Goal: Task Accomplishment & Management: Manage account settings

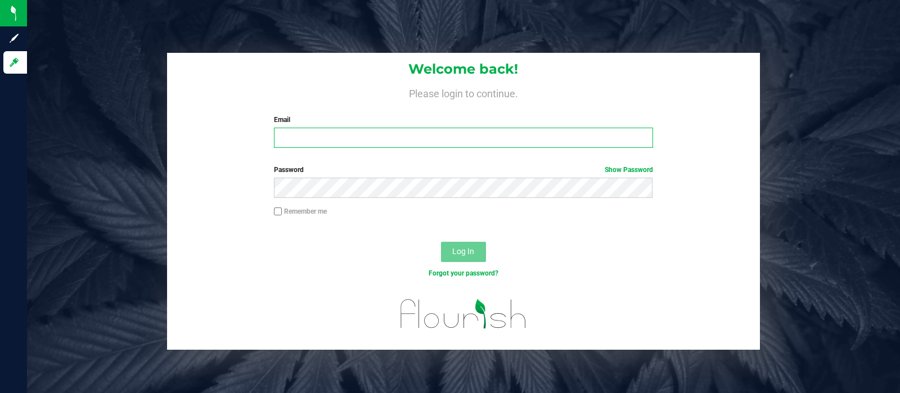
click at [374, 137] on input "Email" at bounding box center [463, 138] width 379 height 20
type input "[EMAIL_ADDRESS][DOMAIN_NAME]"
click at [441, 242] on button "Log In" at bounding box center [463, 252] width 45 height 20
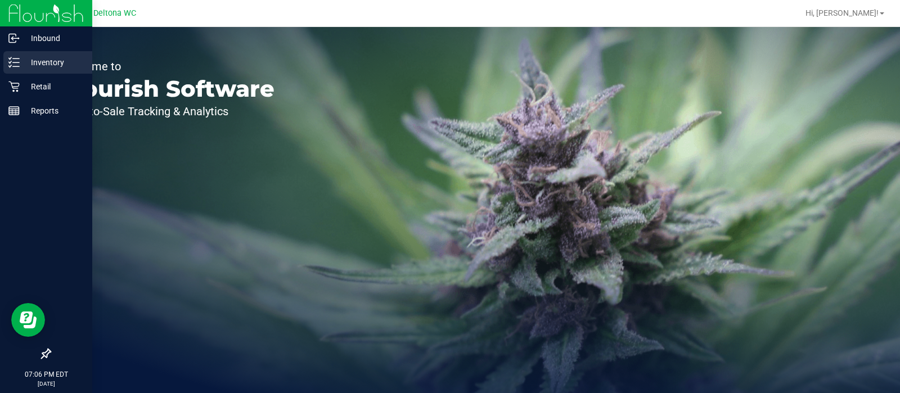
click at [25, 61] on p "Inventory" at bounding box center [54, 63] width 68 height 14
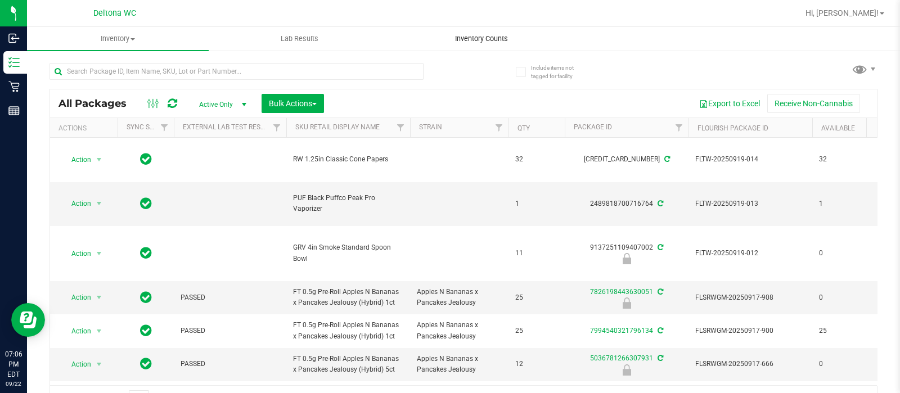
click at [493, 41] on span "Inventory Counts" at bounding box center [481, 39] width 83 height 10
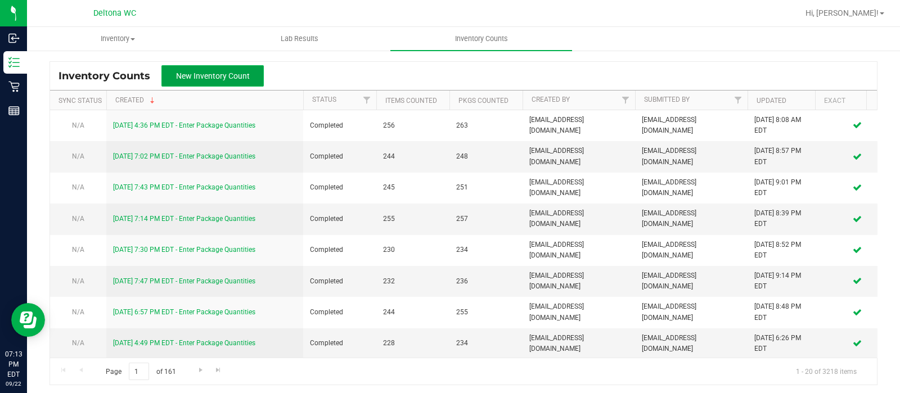
click at [234, 76] on span "New Inventory Count" at bounding box center [213, 75] width 74 height 9
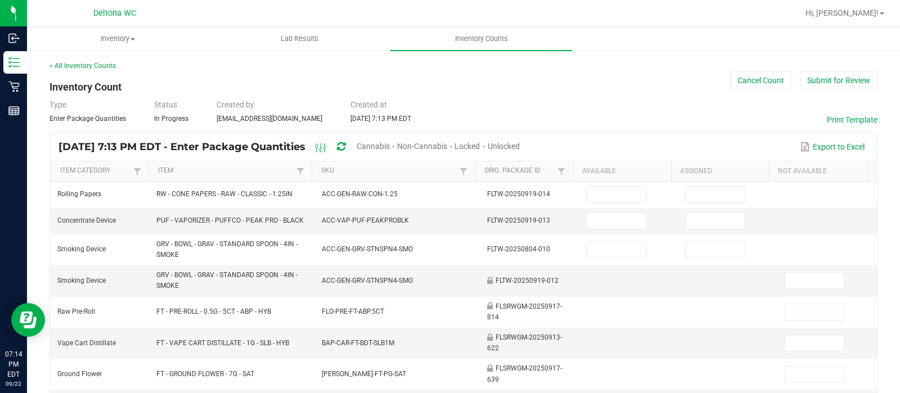
click at [520, 142] on span "Unlocked" at bounding box center [504, 146] width 32 height 9
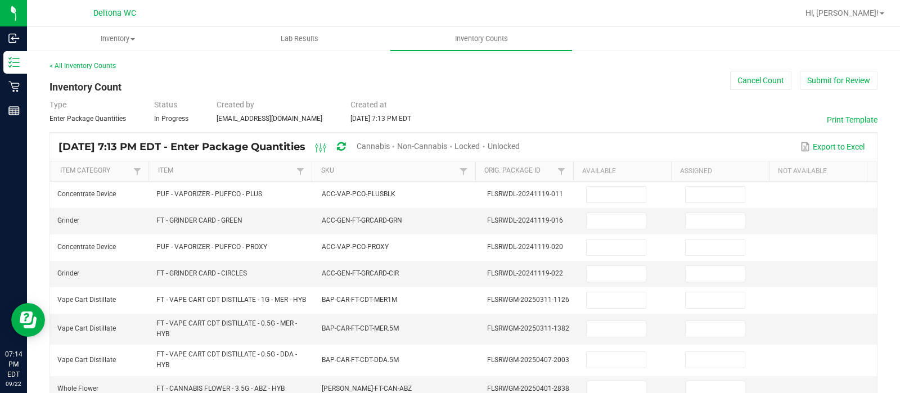
click at [520, 142] on span "Unlocked" at bounding box center [504, 146] width 32 height 9
click at [386, 176] on th "SKU" at bounding box center [393, 171] width 163 height 20
click at [380, 169] on link "SKU" at bounding box center [389, 171] width 136 height 9
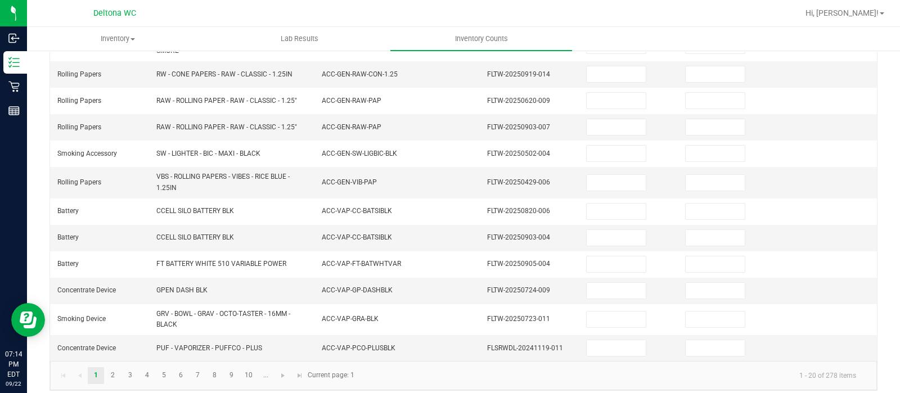
scroll to position [380, 0]
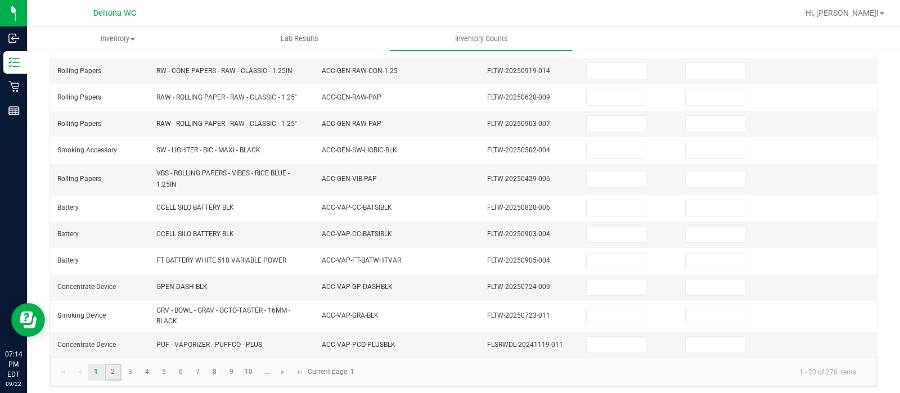
click at [110, 367] on link "2" at bounding box center [113, 372] width 16 height 17
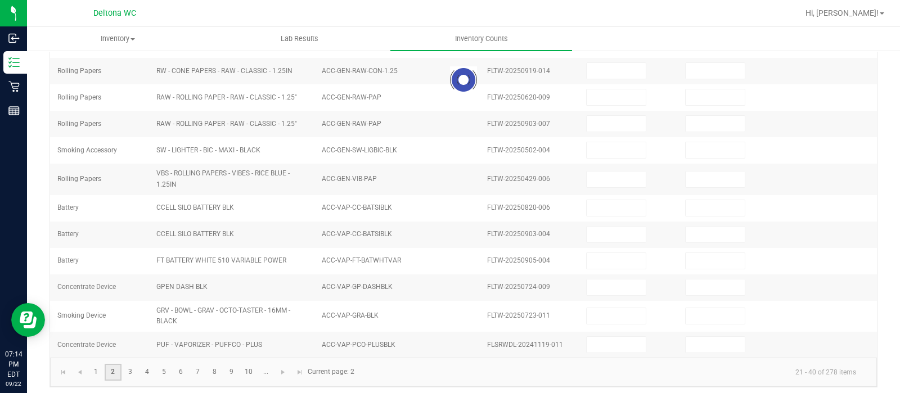
scroll to position [351, 0]
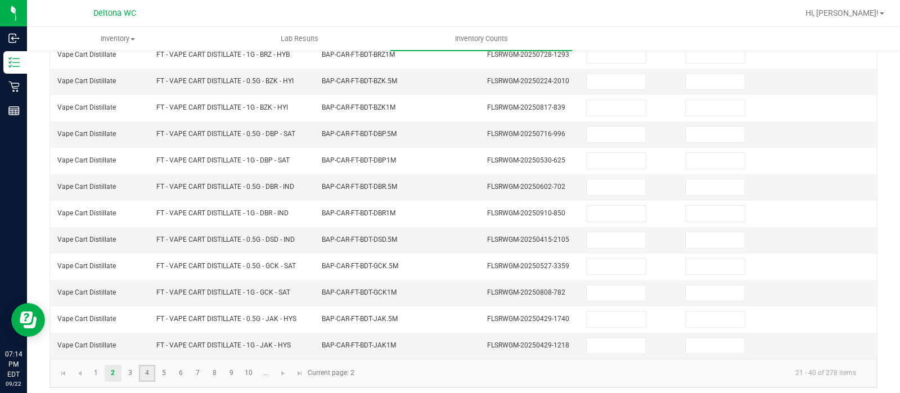
click at [150, 365] on link "4" at bounding box center [147, 373] width 16 height 17
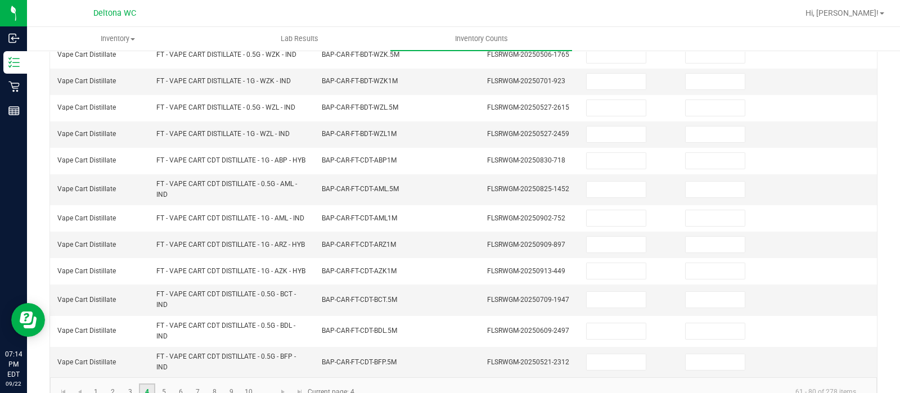
scroll to position [390, 0]
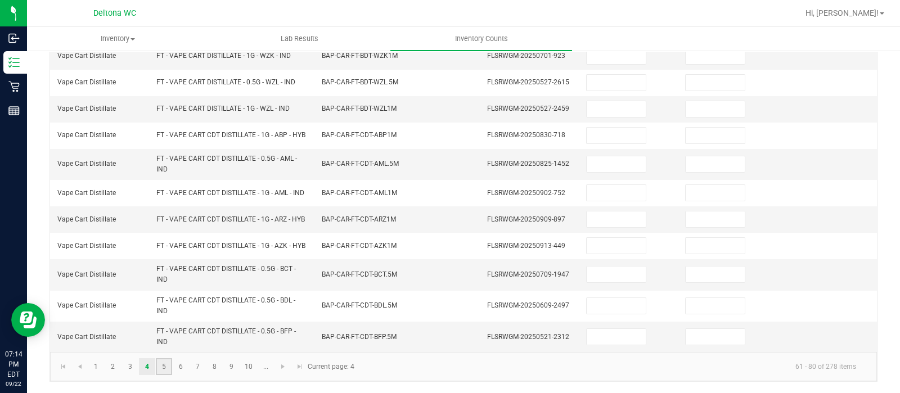
click at [165, 367] on link "5" at bounding box center [164, 366] width 16 height 17
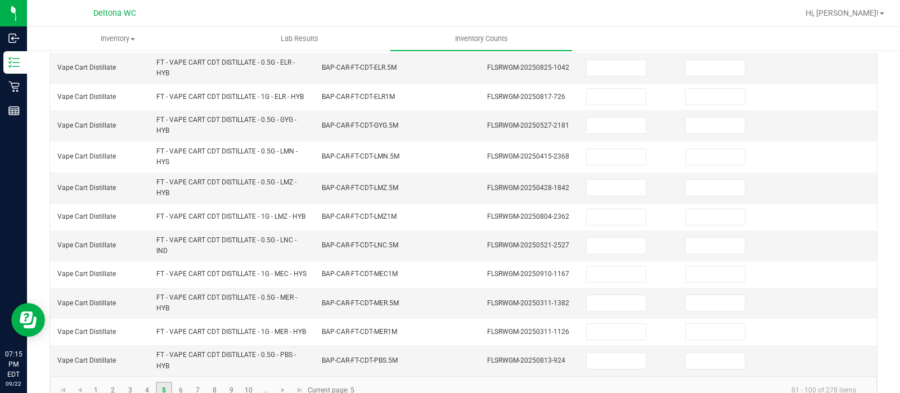
scroll to position [450, 0]
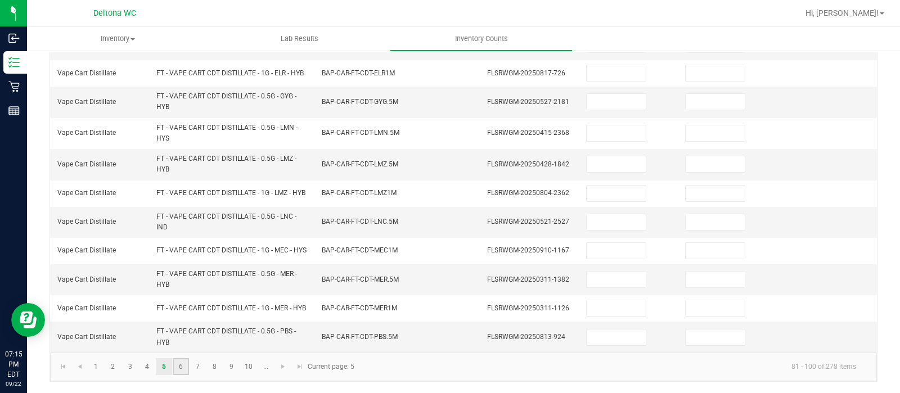
click at [175, 367] on link "6" at bounding box center [181, 366] width 16 height 17
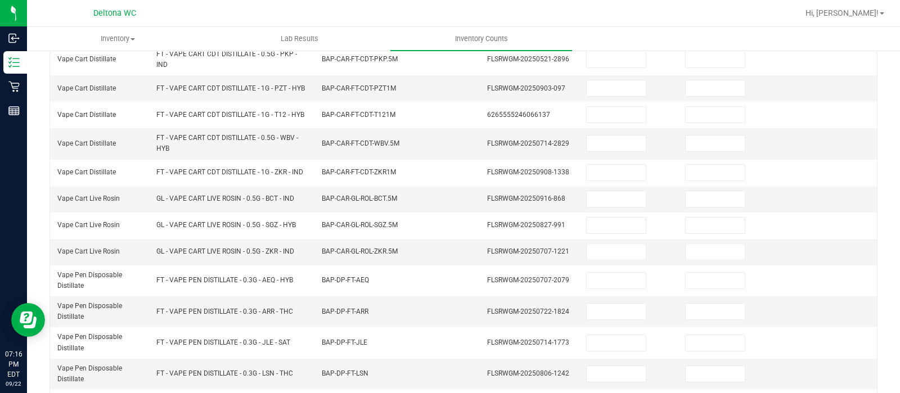
scroll to position [137, 0]
click at [610, 204] on input at bounding box center [616, 200] width 59 height 16
type input "8"
type input "0"
type input "6"
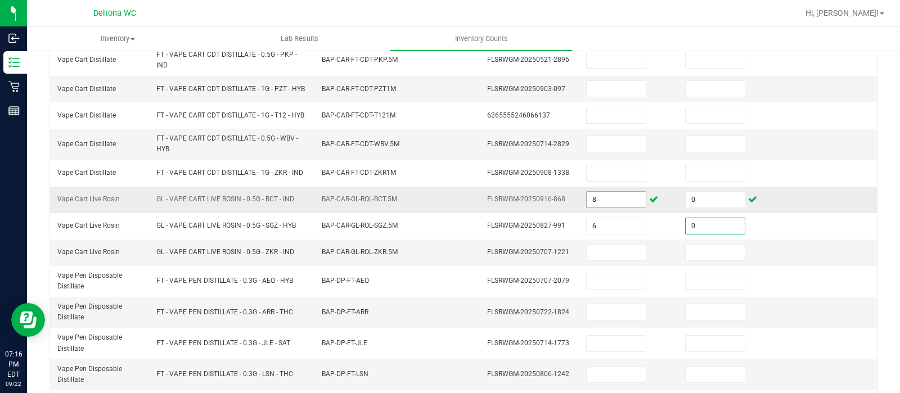
type input "0"
type input "4"
type input "0"
type input "3"
type input "0"
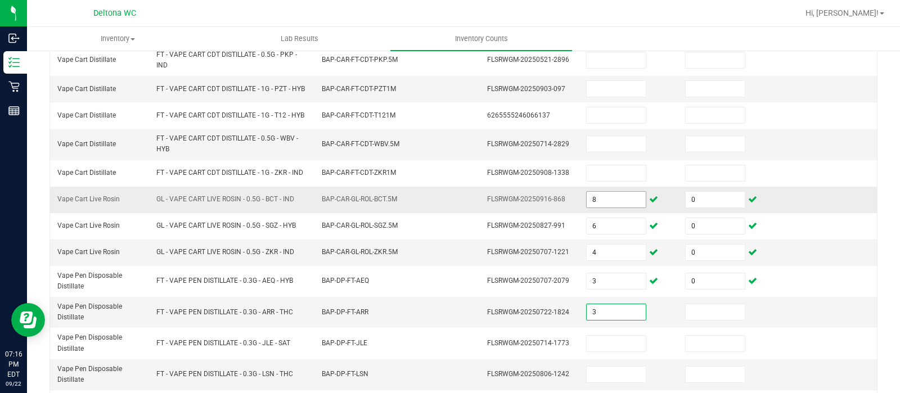
type input "3"
type input "0"
type input "8"
type input "0"
type input "12"
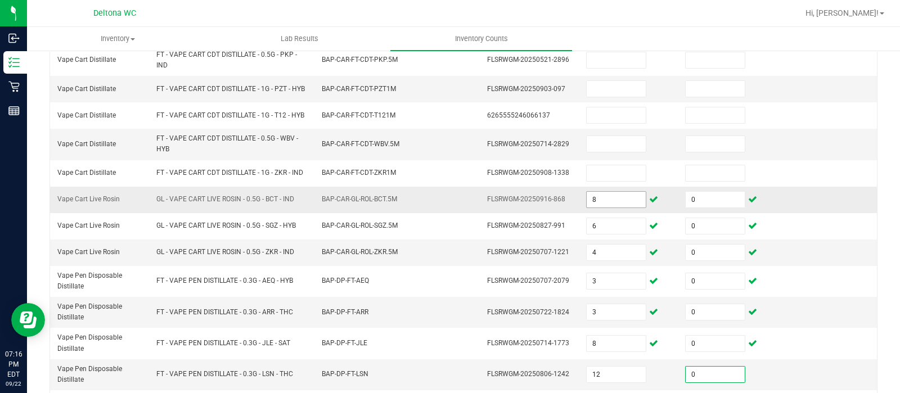
type input "0"
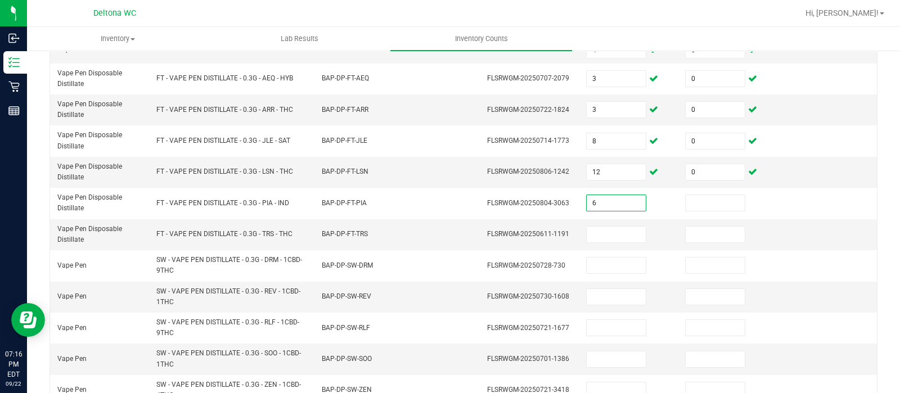
type input "6"
type input "9"
type input "0"
type input "14"
type input "0"
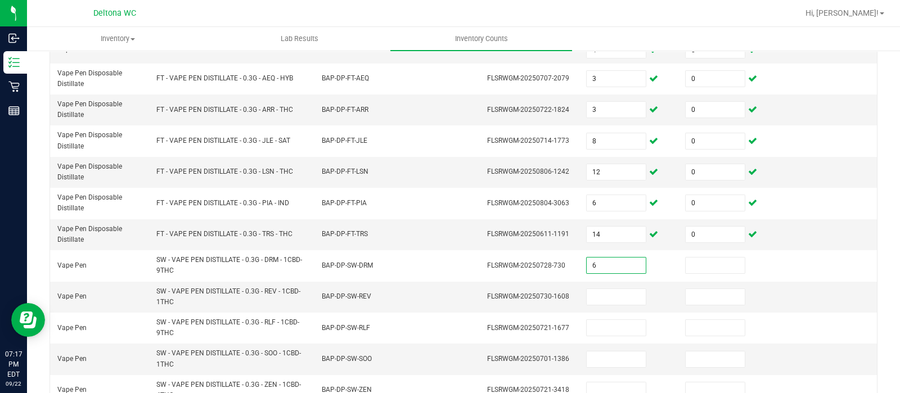
type input "6"
type input "9"
type input "0"
type input "10"
type input "0"
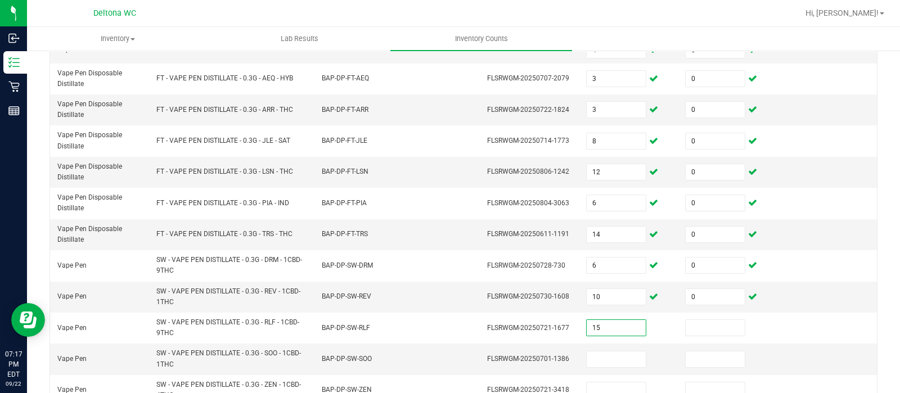
type input "15"
type input "0"
type input "6"
type input "0"
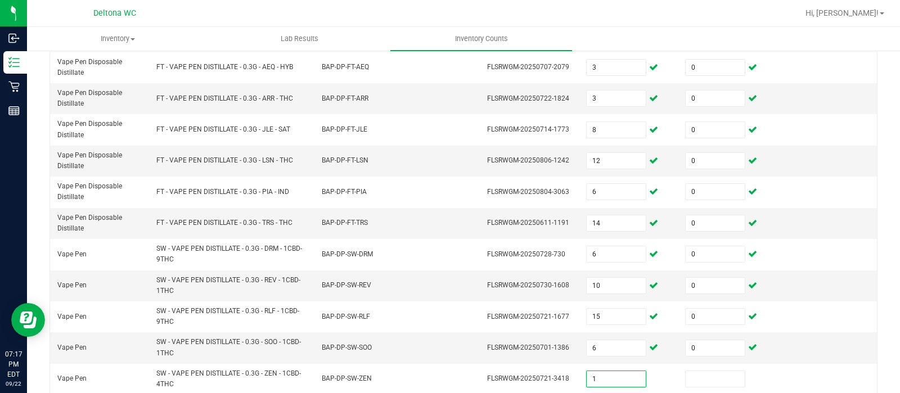
type input "1"
type input "0"
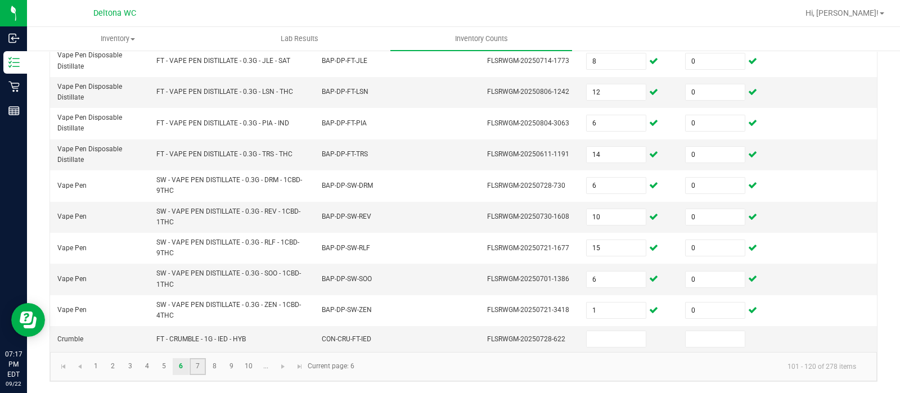
click at [196, 371] on link "7" at bounding box center [198, 366] width 16 height 17
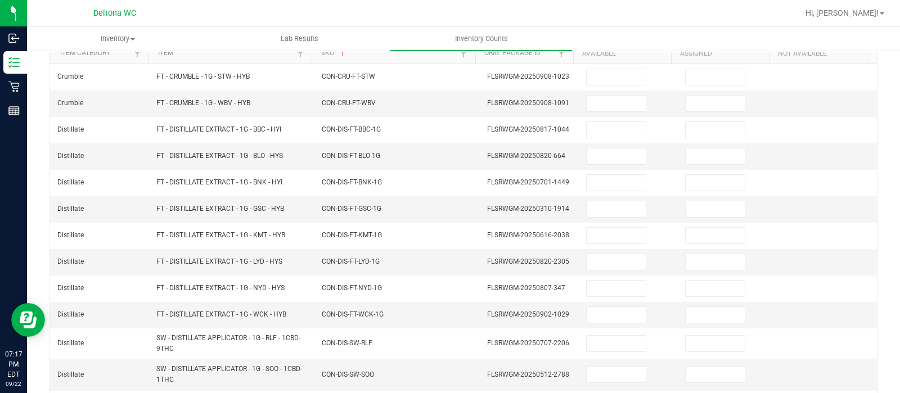
scroll to position [122, 0]
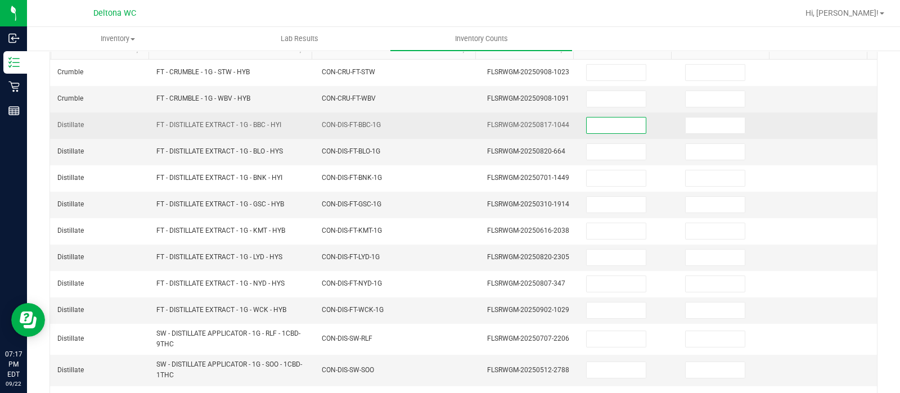
click at [624, 125] on input at bounding box center [616, 126] width 59 height 16
type input "4"
type input "0"
type input "9"
type input "0"
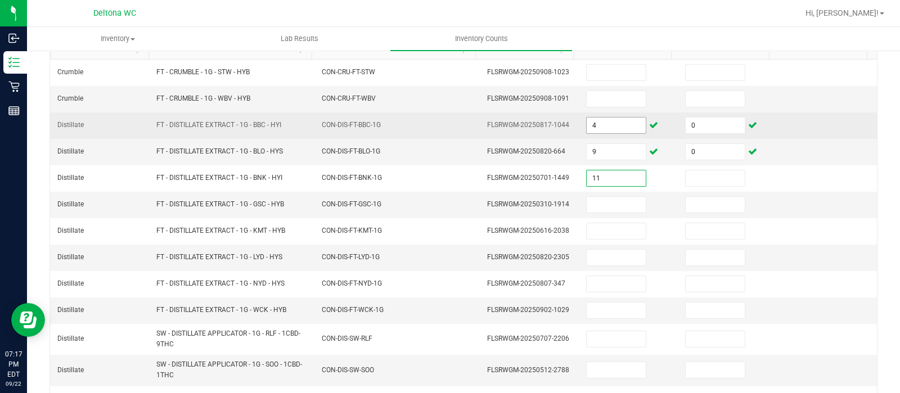
type input "11"
type input "0"
type input "5"
type input "0"
type input "3"
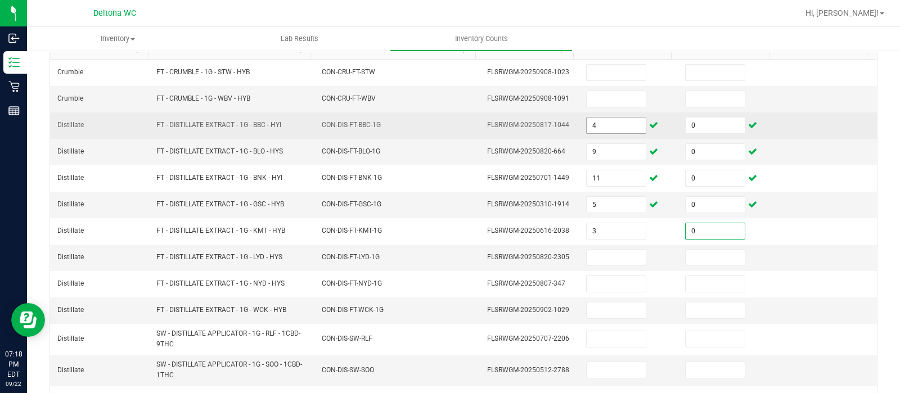
type input "0"
type input "7"
type input "0"
type input "2"
type input "0"
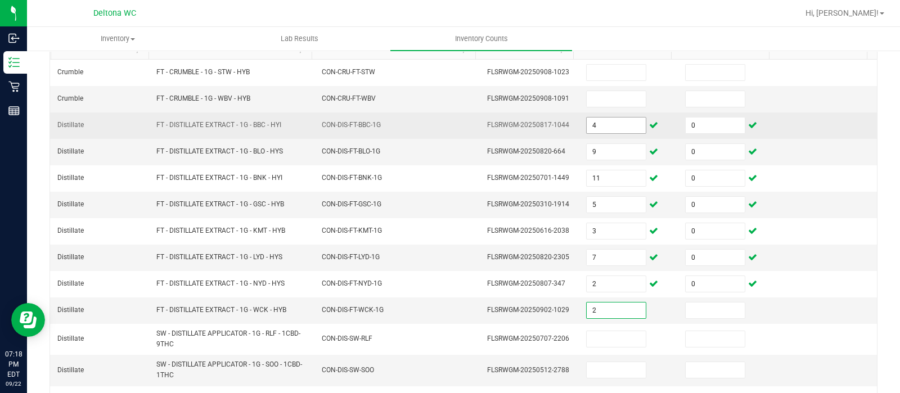
type input "2"
type input "0"
type input "3"
type input "0"
type input "1"
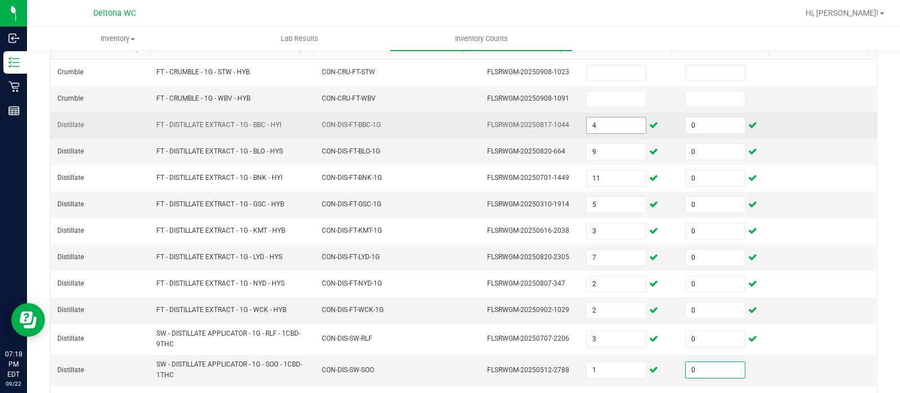
type input "0"
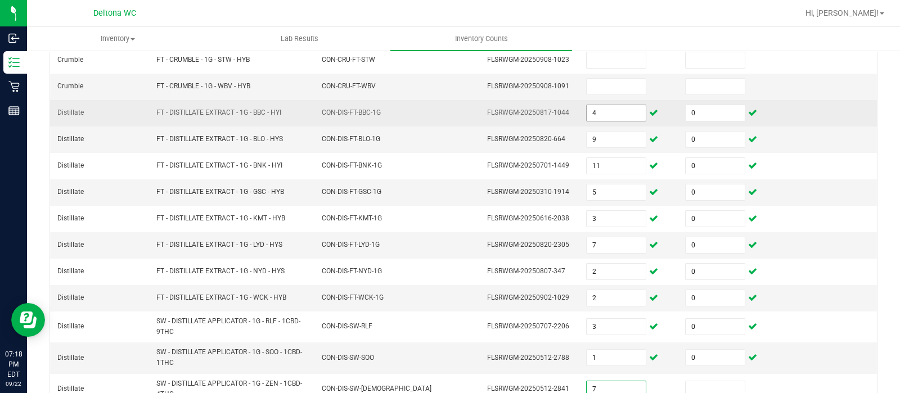
type input "7"
type input "0"
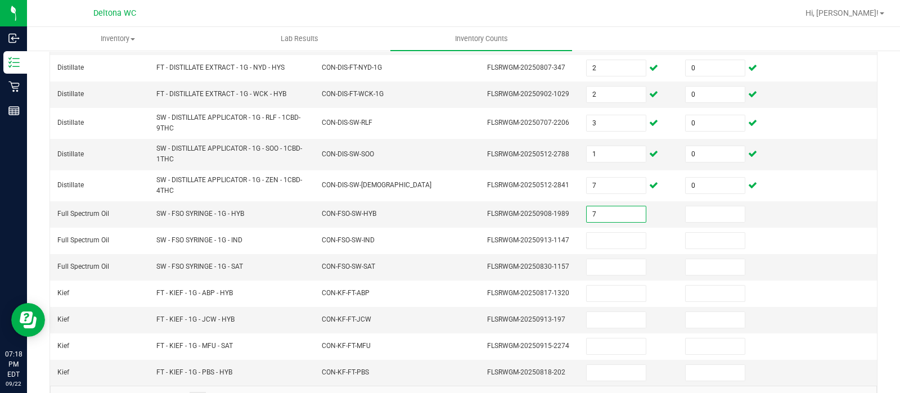
type input "7"
type input "0"
type input "3"
type input "0"
type input "2"
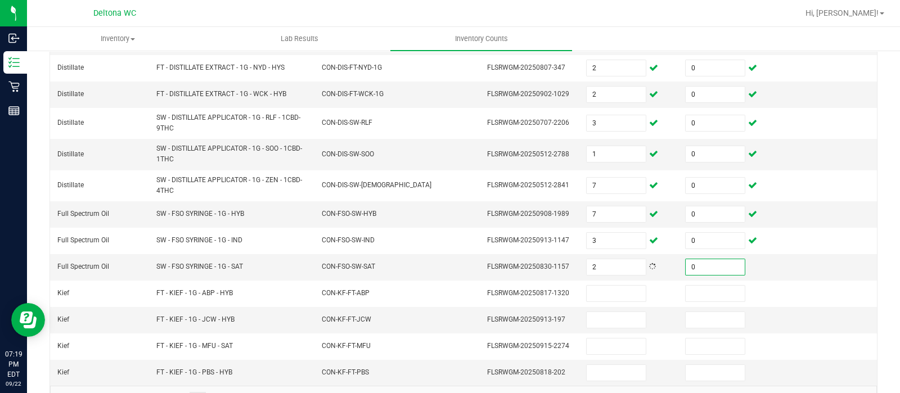
type input "0"
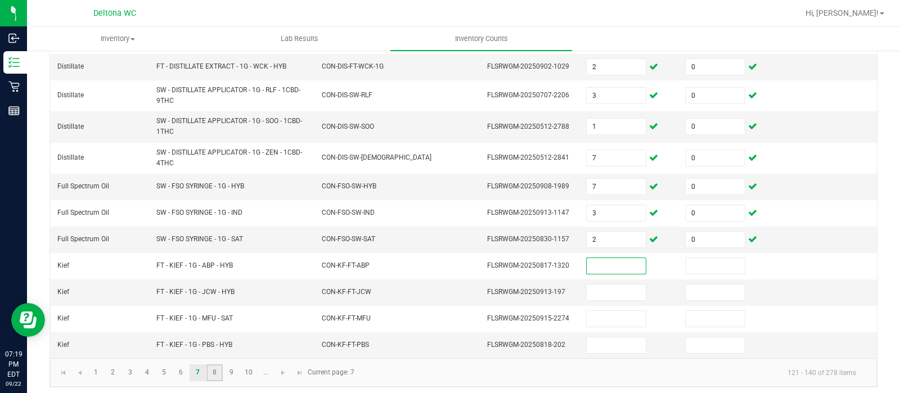
click at [207, 366] on link "8" at bounding box center [214, 373] width 16 height 17
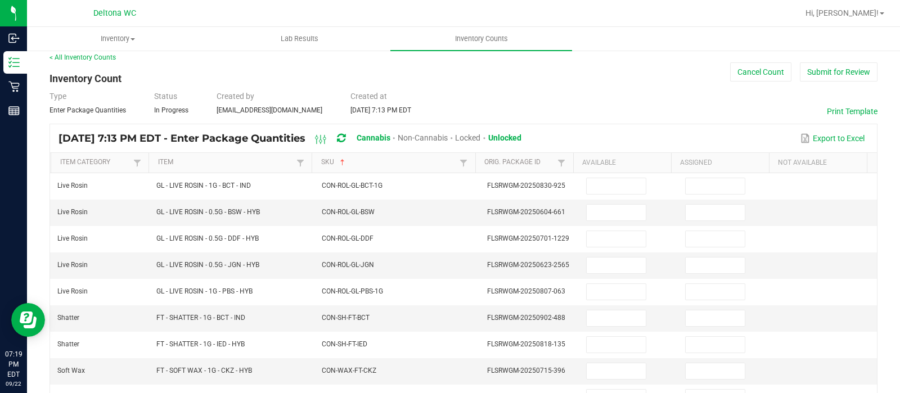
scroll to position [13, 0]
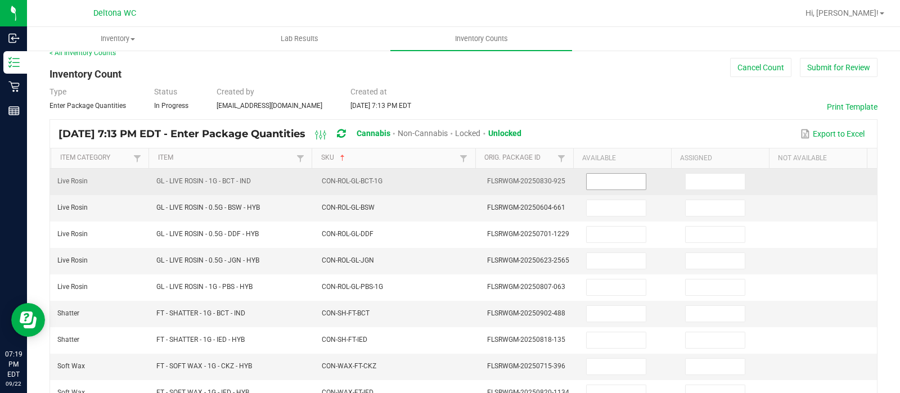
click at [624, 183] on input at bounding box center [616, 182] width 59 height 16
type input "6"
type input "0"
type input "4"
type input "0"
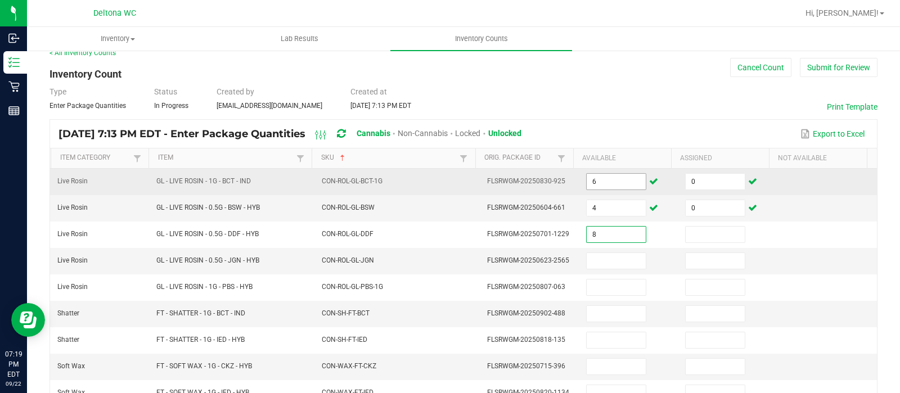
type input "8"
type input "0"
type input "8"
type input "0"
type input "4"
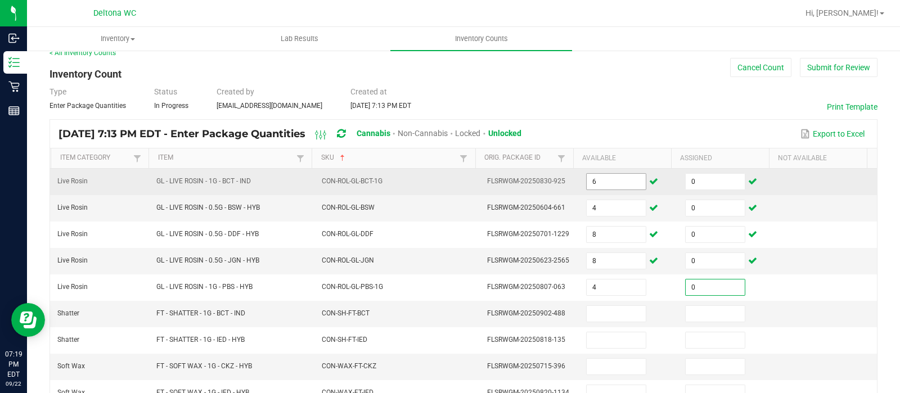
type input "0"
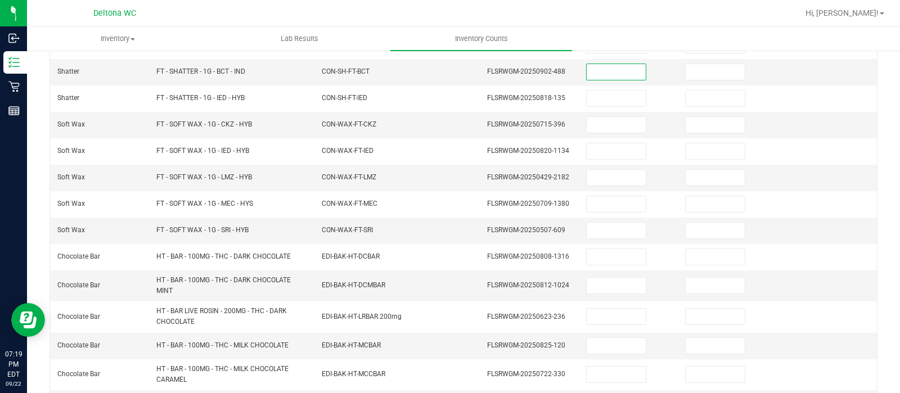
scroll to position [260, 0]
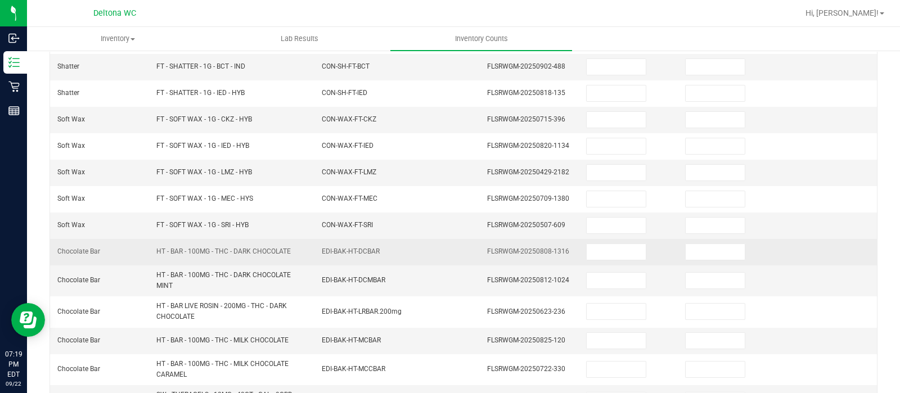
click at [594, 256] on td at bounding box center [628, 252] width 99 height 26
click at [595, 249] on input at bounding box center [616, 252] width 59 height 16
type input "30"
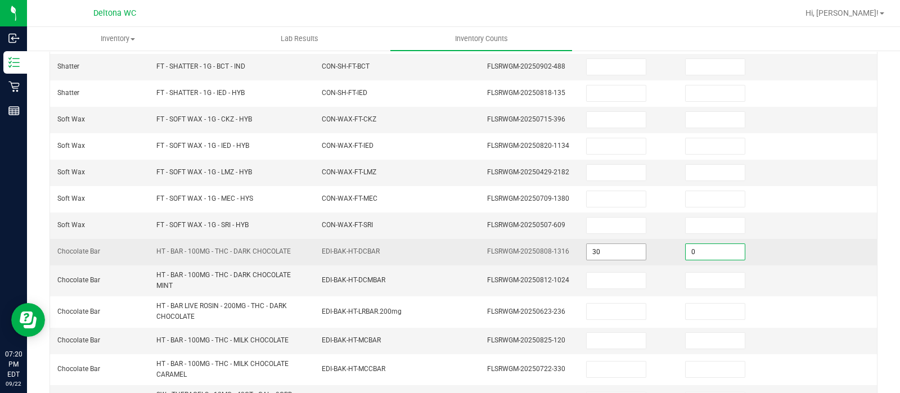
type input "0"
type input "30"
type input "0"
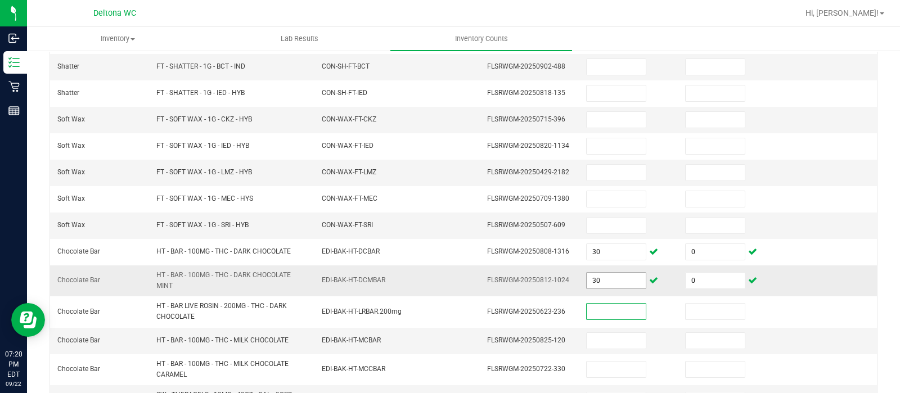
click at [596, 273] on input "30" at bounding box center [616, 281] width 59 height 16
type input "20"
type input "30"
type input "0"
type input "10"
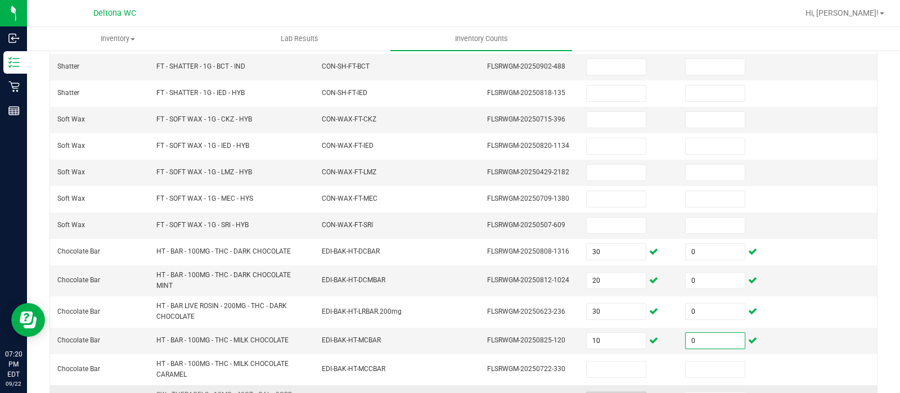
type input "0"
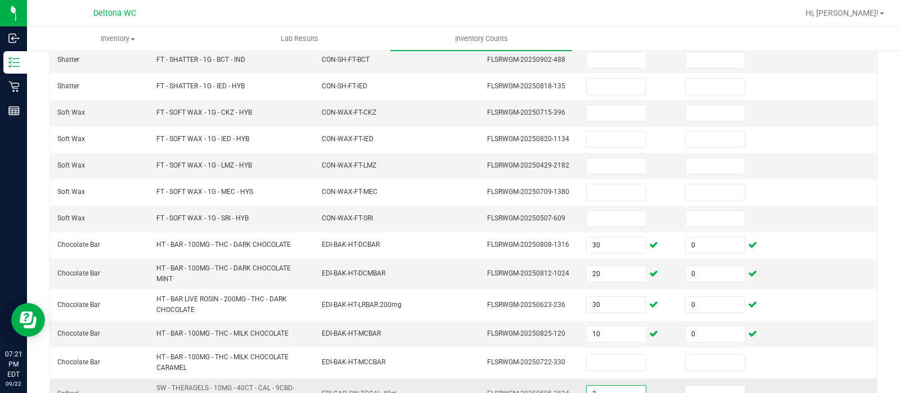
type input "2"
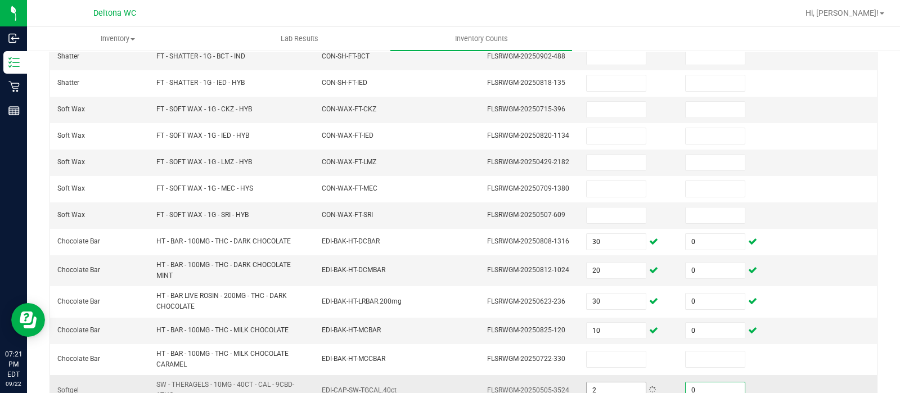
type input "0"
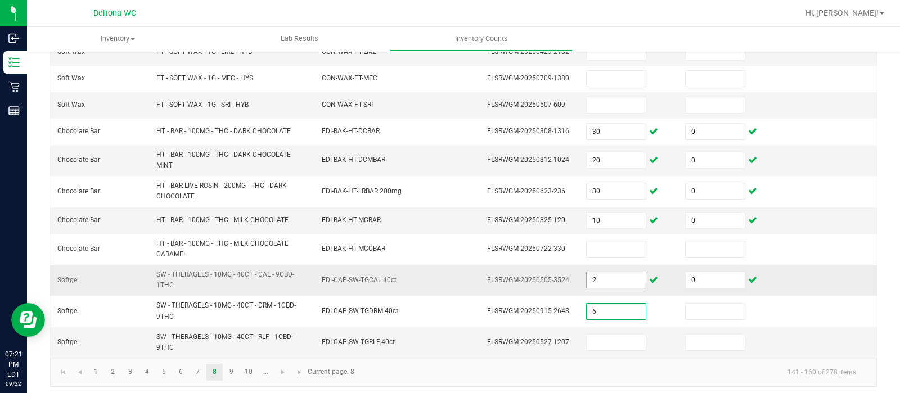
type input "6"
type input "0"
type input "6"
type input "0"
click at [231, 364] on link "9" at bounding box center [231, 372] width 16 height 17
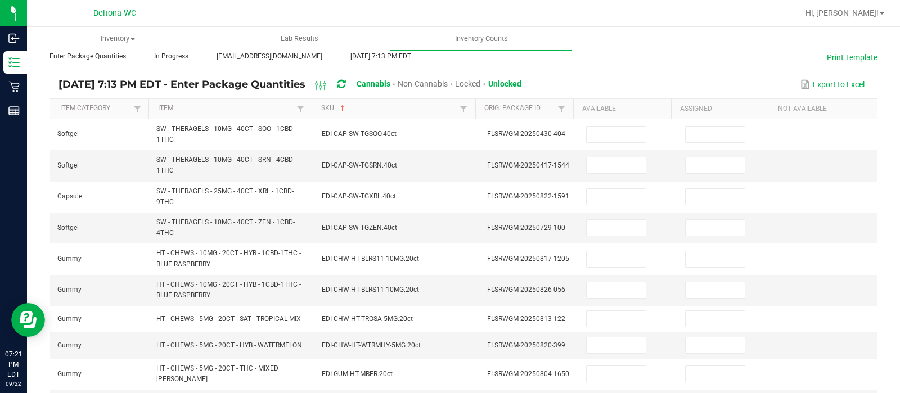
scroll to position [37, 0]
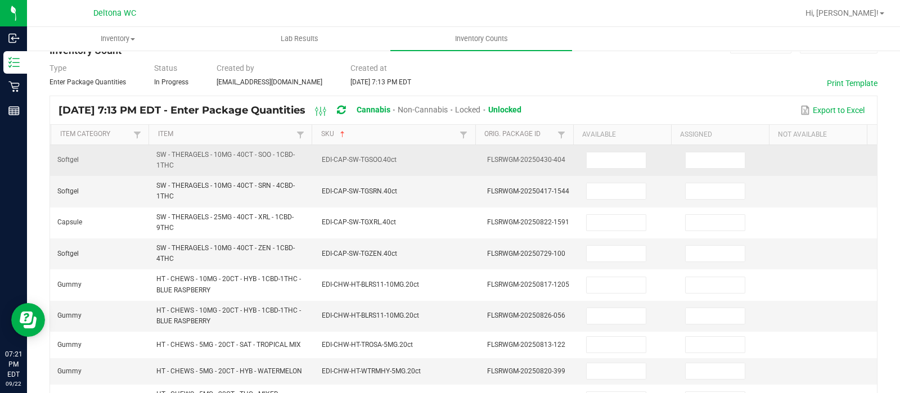
click at [584, 170] on td at bounding box center [628, 160] width 99 height 31
click at [587, 165] on input at bounding box center [616, 160] width 59 height 16
type input "6"
type input "0"
type input "2"
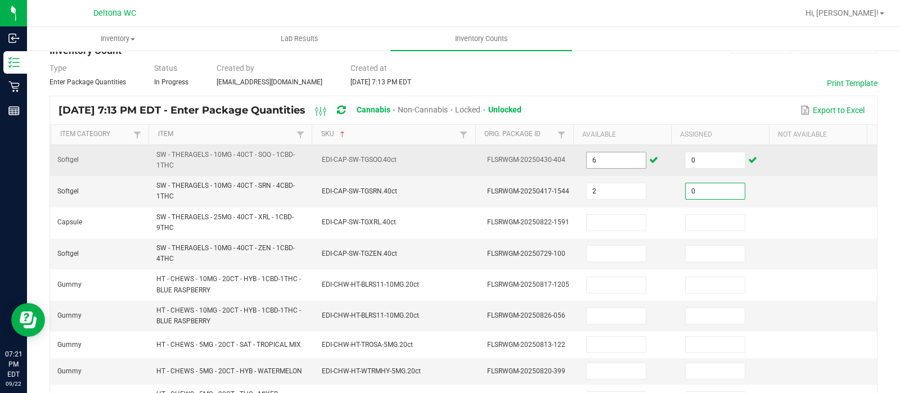
type input "0"
type input "1"
type input "0"
type input "1"
type input "0"
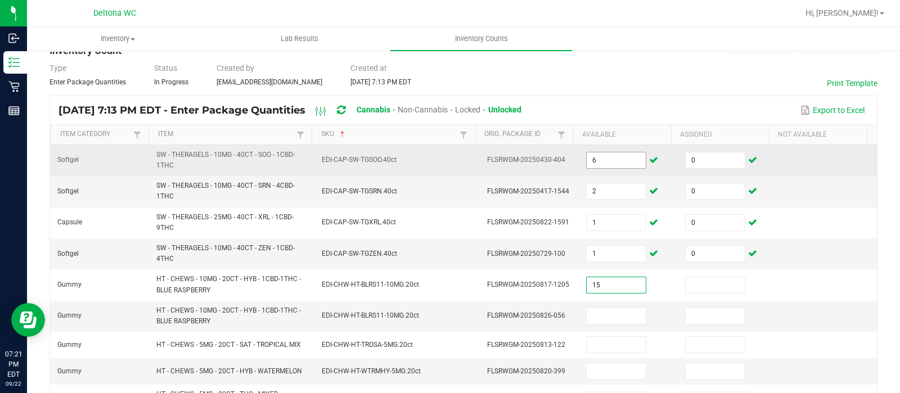
type input "15"
type input "0"
type input "10"
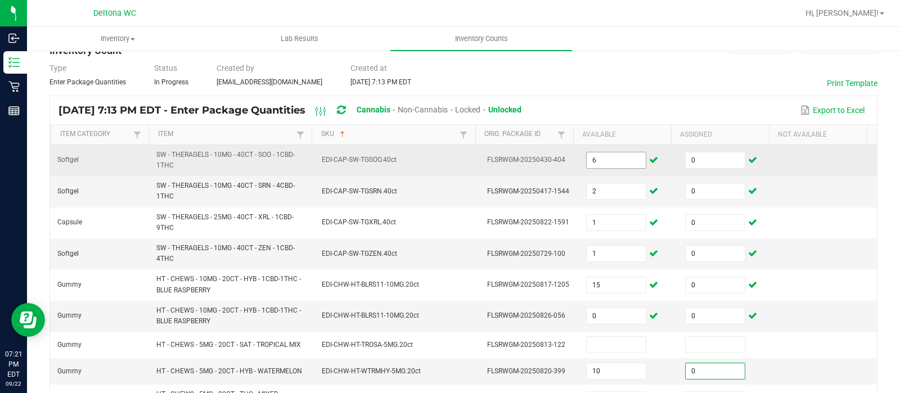
type input "0"
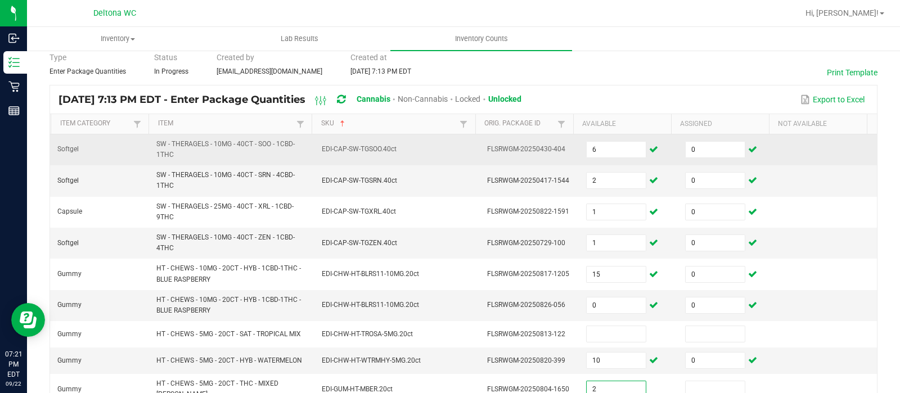
type input "2"
type input "0"
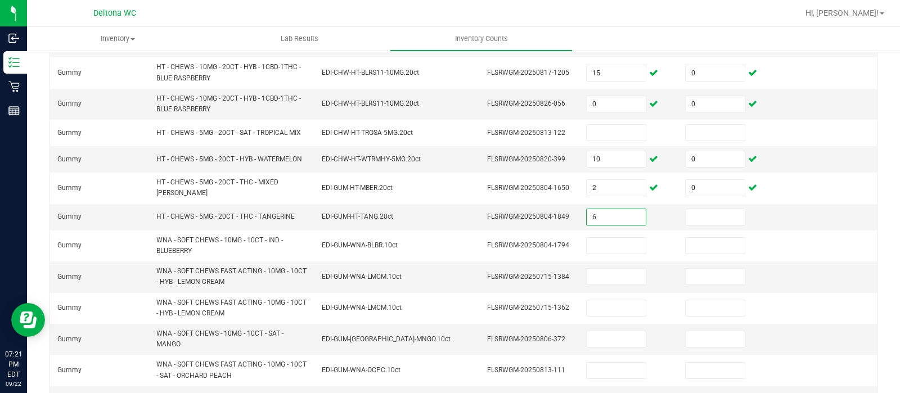
type input "6"
type input "0"
type input "5"
type input "0"
type input "23"
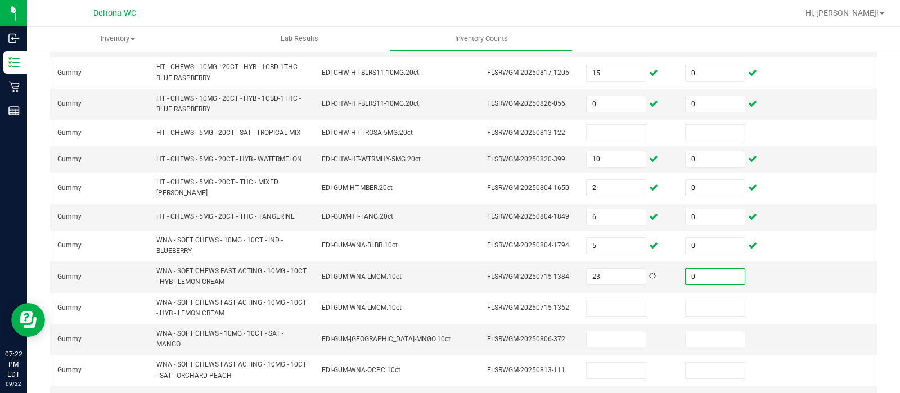
type input "0"
type input "23"
type input "0"
click at [613, 269] on input "23" at bounding box center [616, 277] width 59 height 16
type input "0"
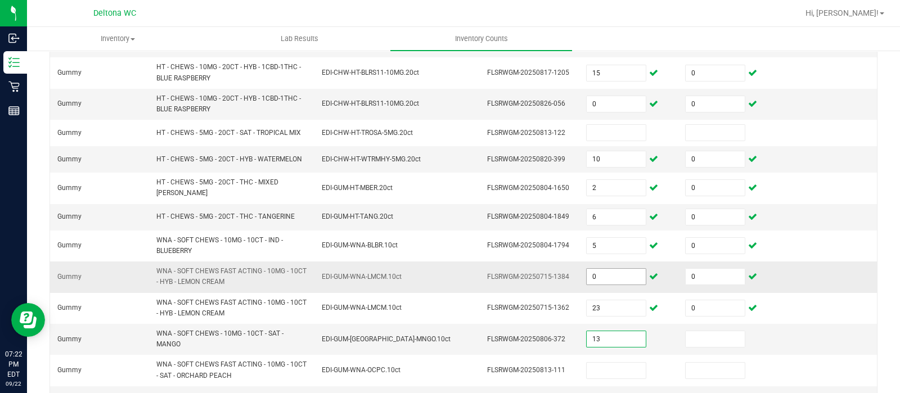
type input "13"
type input "0"
type input "22"
type input "0"
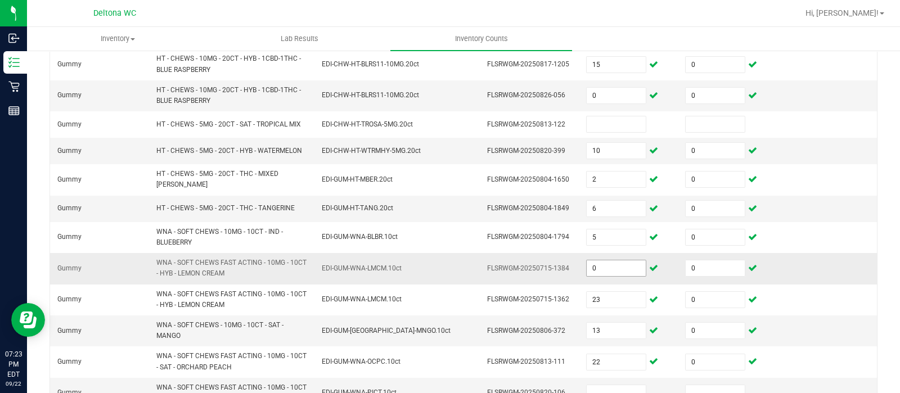
scroll to position [430, 0]
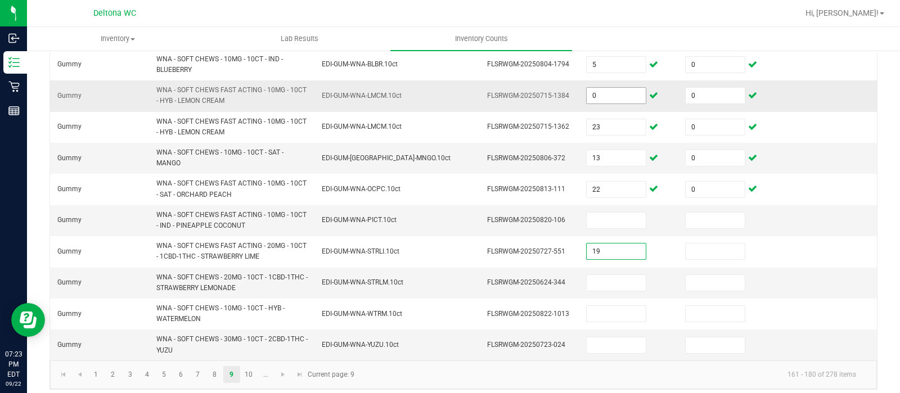
type input "19"
type input "0"
type input "26"
type input "0"
type input "23"
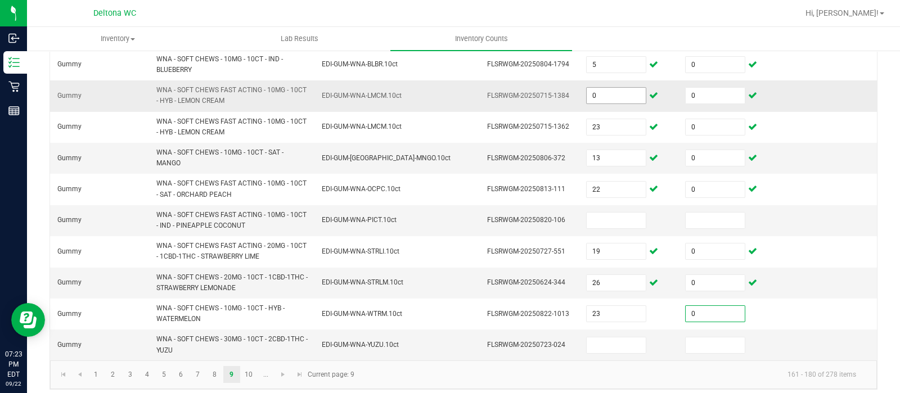
type input "0"
click at [613, 218] on input at bounding box center [616, 221] width 59 height 16
type input "2"
click at [609, 338] on input at bounding box center [616, 346] width 59 height 16
click at [249, 372] on link "10" at bounding box center [249, 374] width 16 height 17
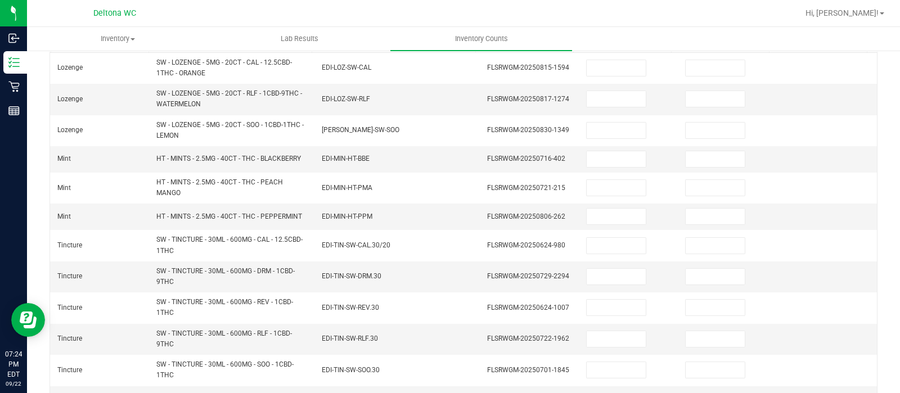
scroll to position [117, 0]
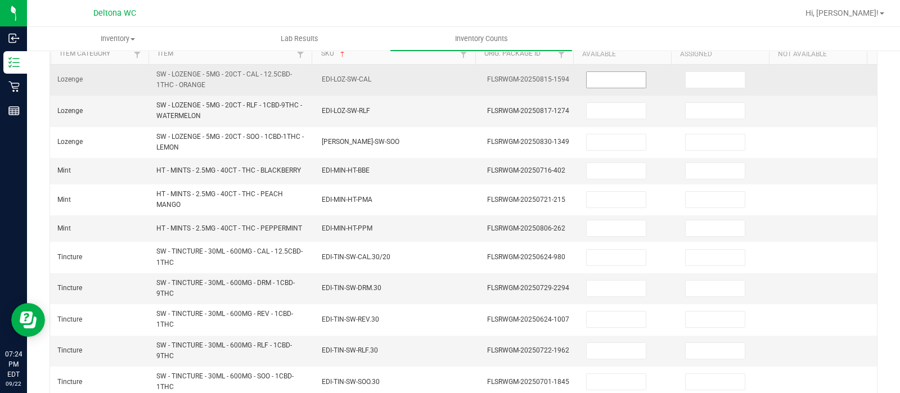
click at [587, 87] on input at bounding box center [616, 80] width 59 height 16
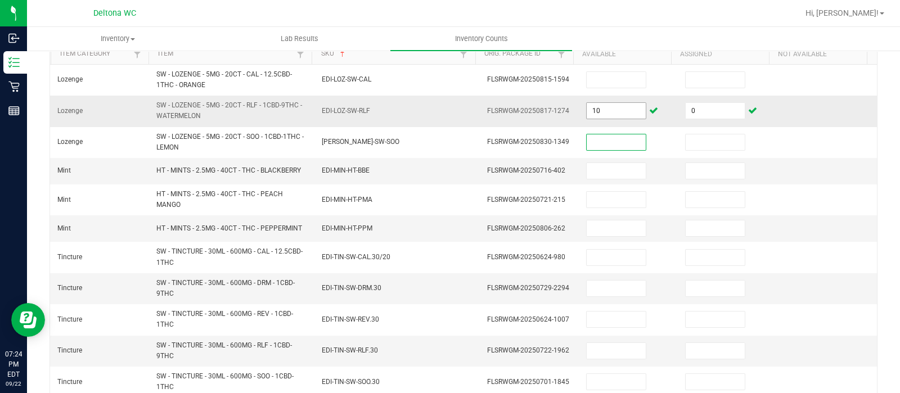
click at [594, 109] on input "10" at bounding box center [616, 111] width 59 height 16
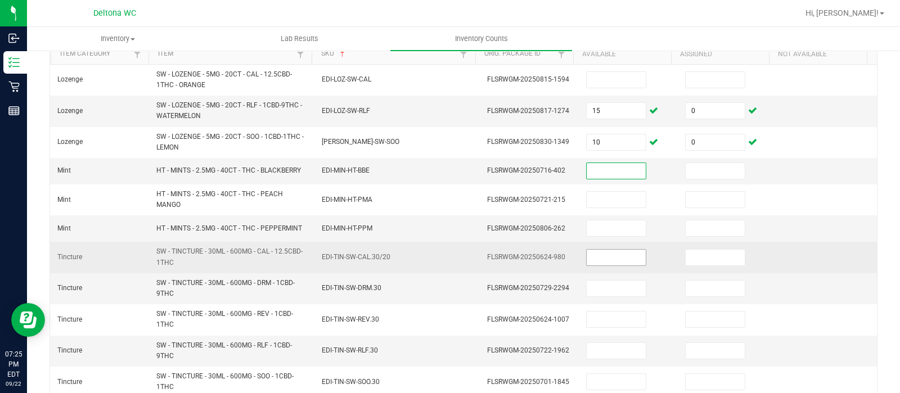
click at [588, 254] on input at bounding box center [616, 258] width 59 height 16
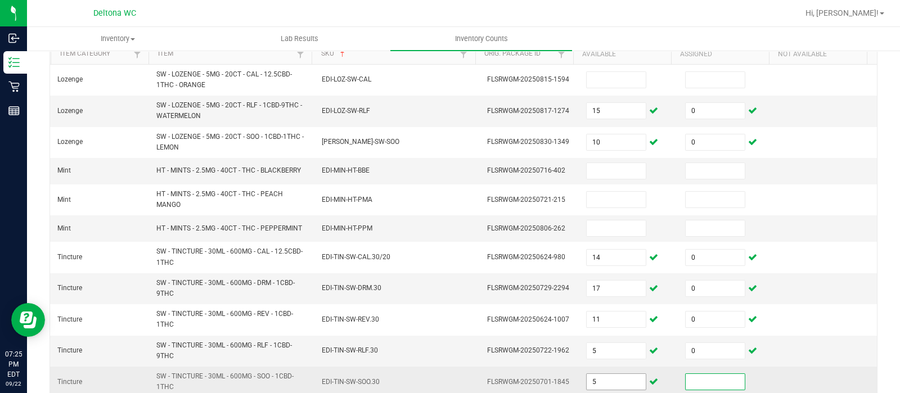
click at [602, 384] on input "5" at bounding box center [616, 382] width 59 height 16
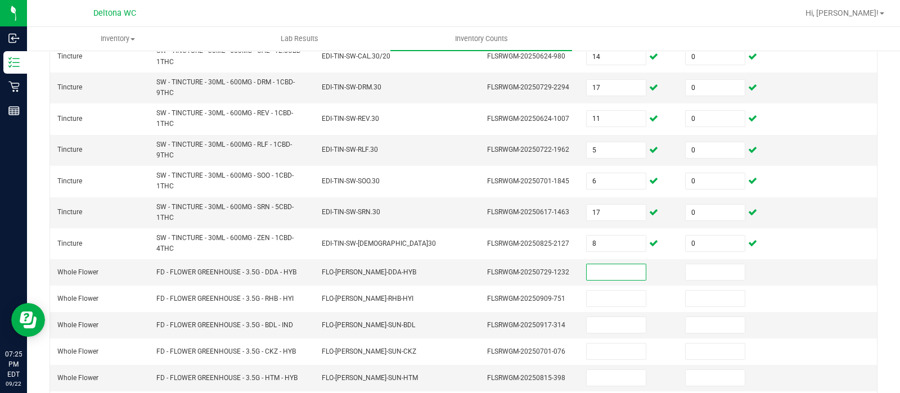
scroll to position [405, 0]
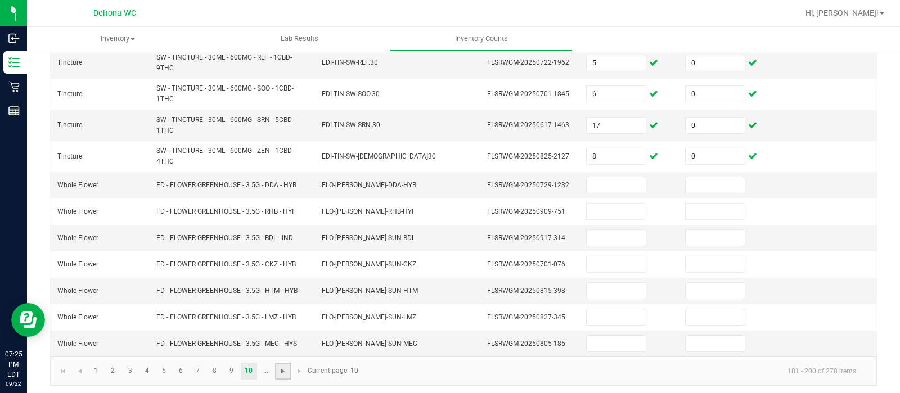
click at [287, 368] on span "Go to the next page" at bounding box center [282, 371] width 9 height 9
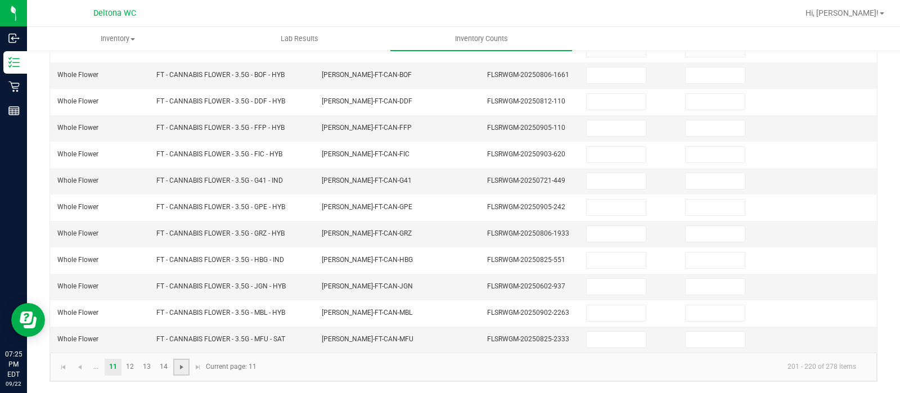
scroll to position [351, 0]
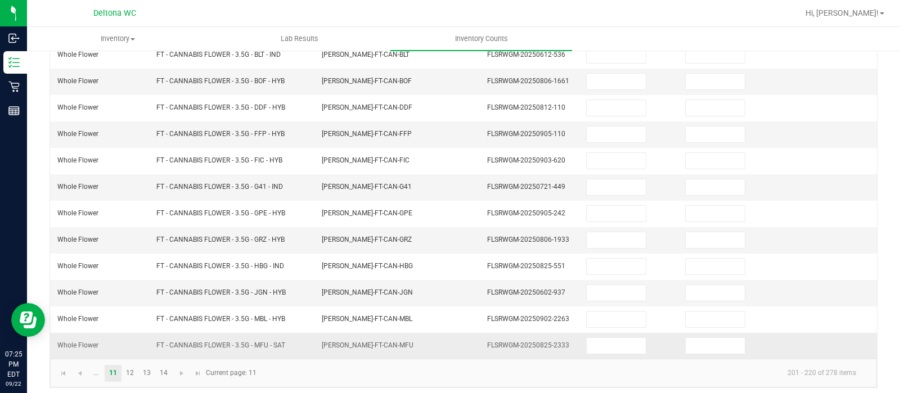
click at [228, 333] on td "FT - CANNABIS FLOWER - 3.5G - MFU - SAT" at bounding box center [232, 346] width 165 height 26
click at [133, 370] on link "12" at bounding box center [130, 373] width 16 height 17
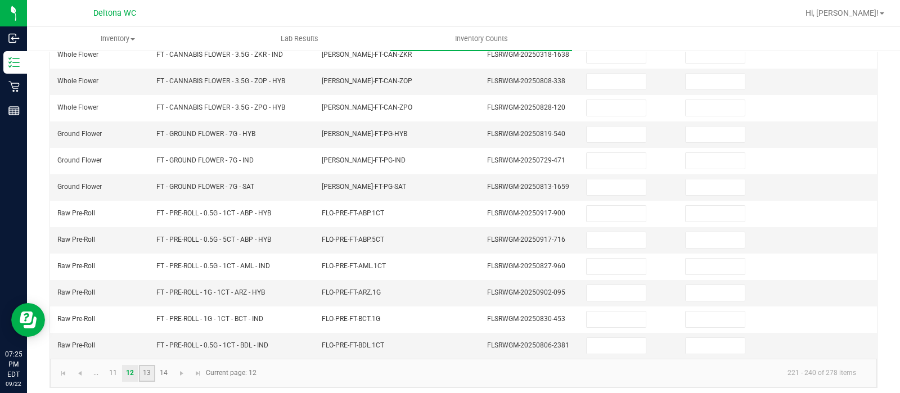
click at [147, 367] on link "13" at bounding box center [147, 373] width 16 height 17
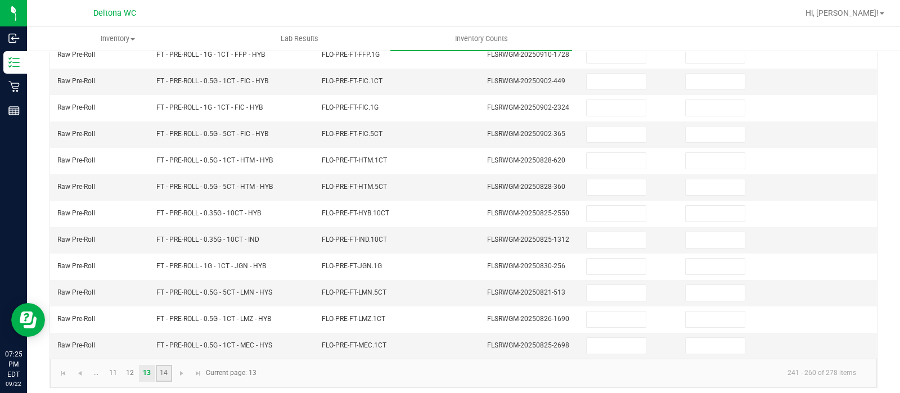
click at [161, 370] on link "14" at bounding box center [164, 373] width 16 height 17
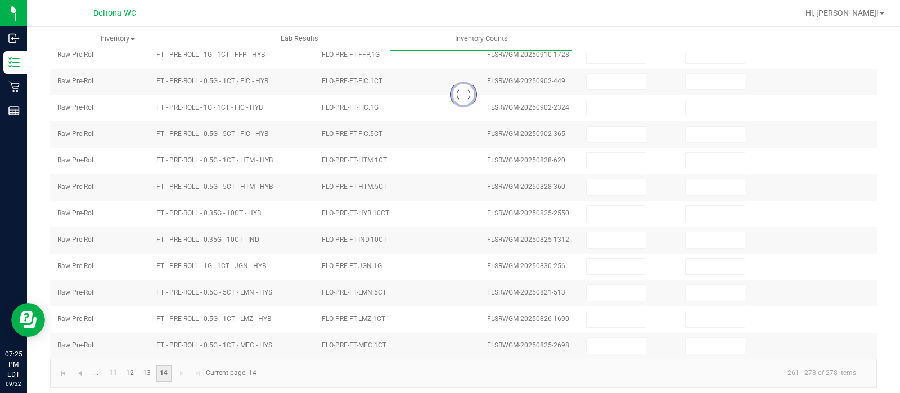
scroll to position [298, 0]
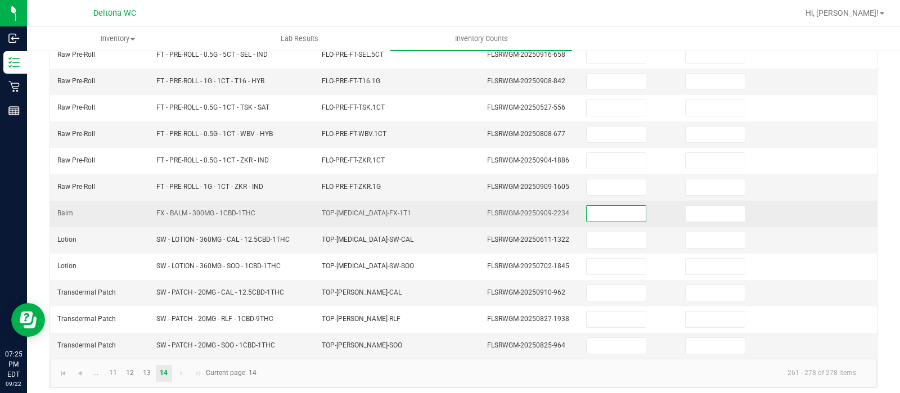
click at [592, 214] on input at bounding box center [616, 214] width 59 height 16
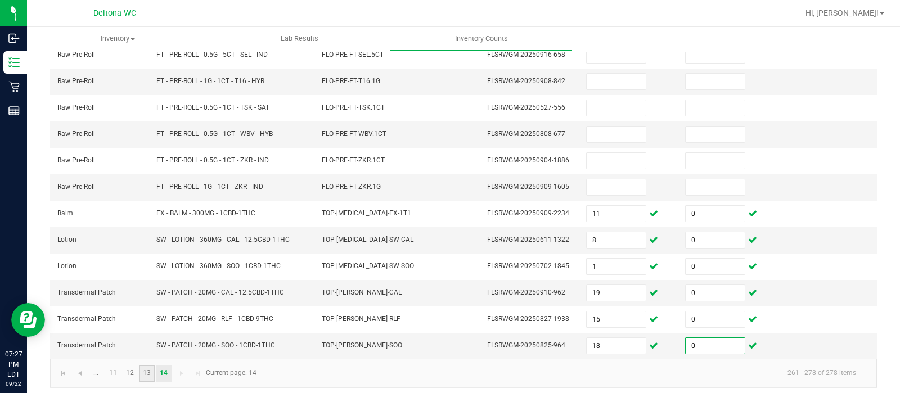
click at [142, 371] on link "13" at bounding box center [147, 373] width 16 height 17
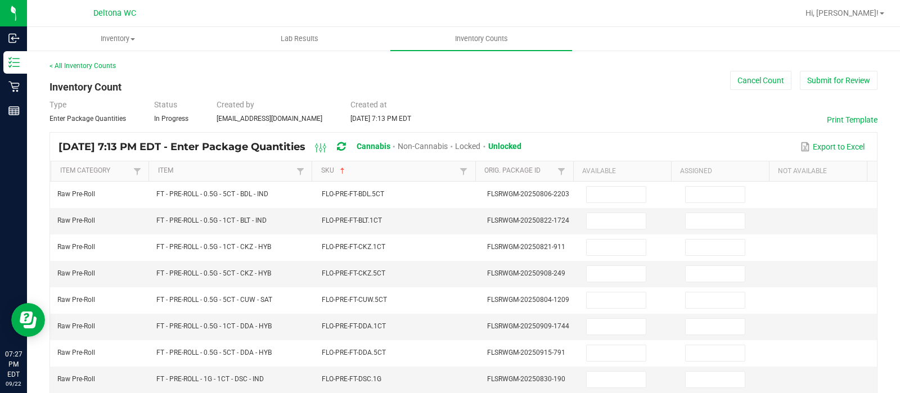
scroll to position [351, 0]
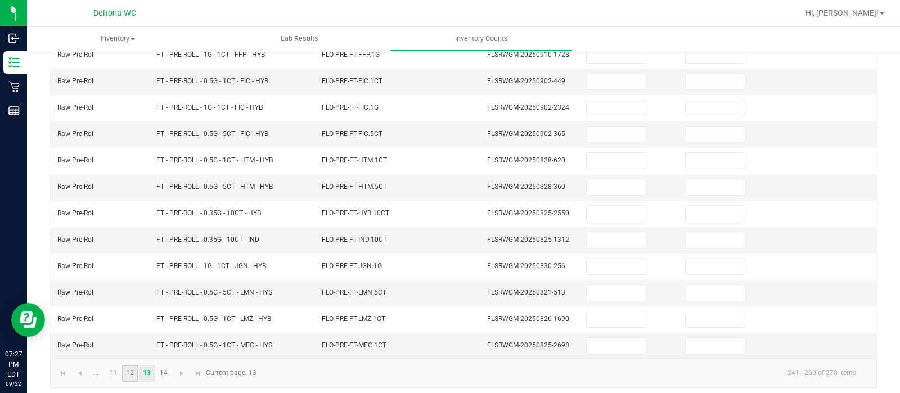
click at [134, 365] on link "12" at bounding box center [130, 373] width 16 height 17
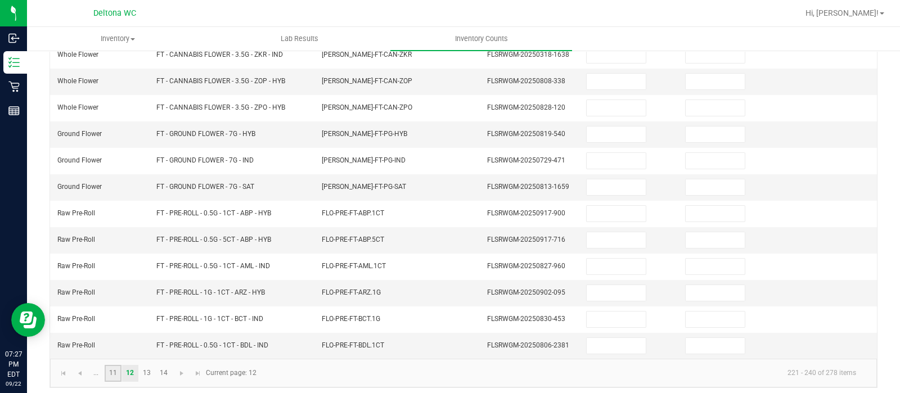
click at [110, 372] on link "11" at bounding box center [113, 373] width 16 height 17
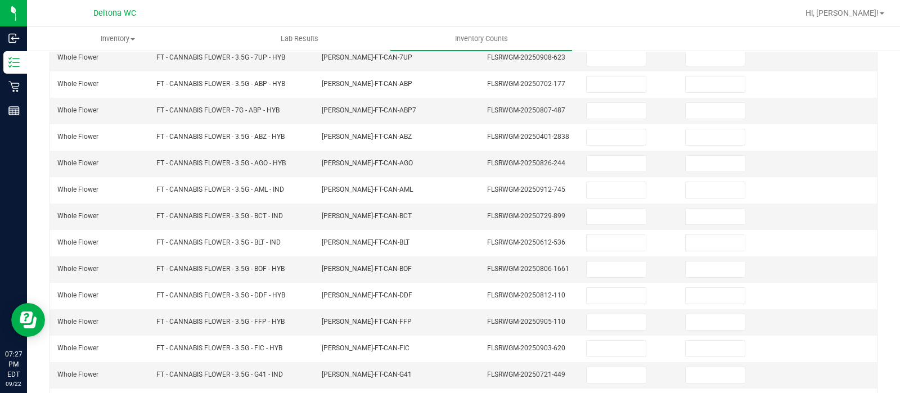
scroll to position [131, 0]
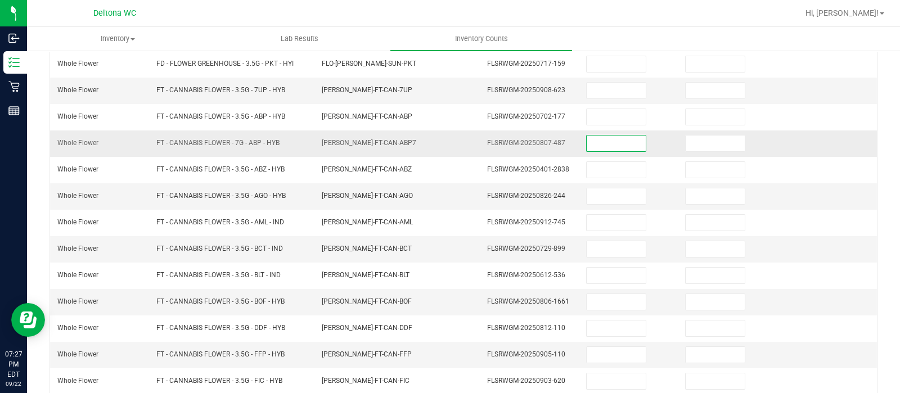
click at [595, 146] on input at bounding box center [616, 144] width 59 height 16
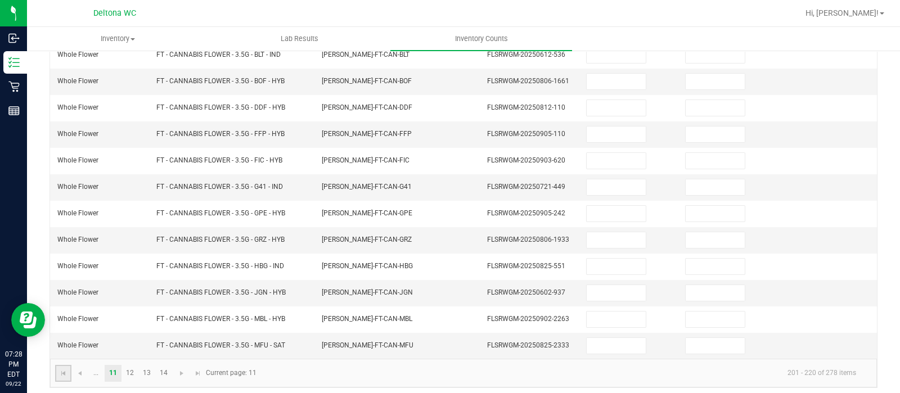
click at [57, 365] on link at bounding box center [63, 373] width 16 height 17
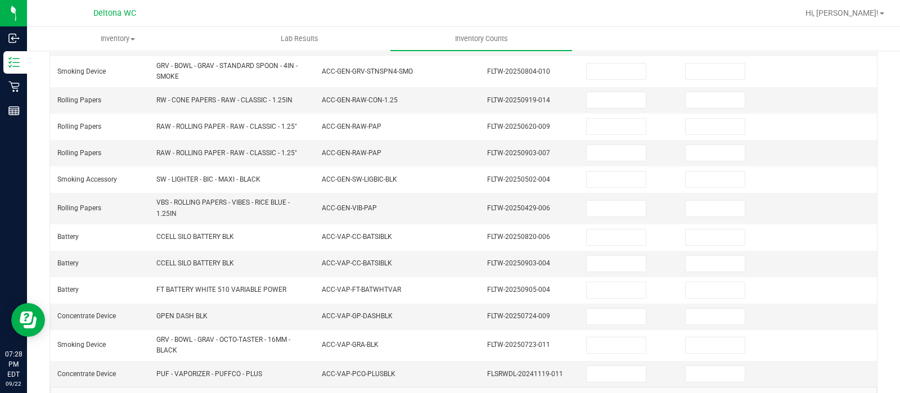
scroll to position [380, 0]
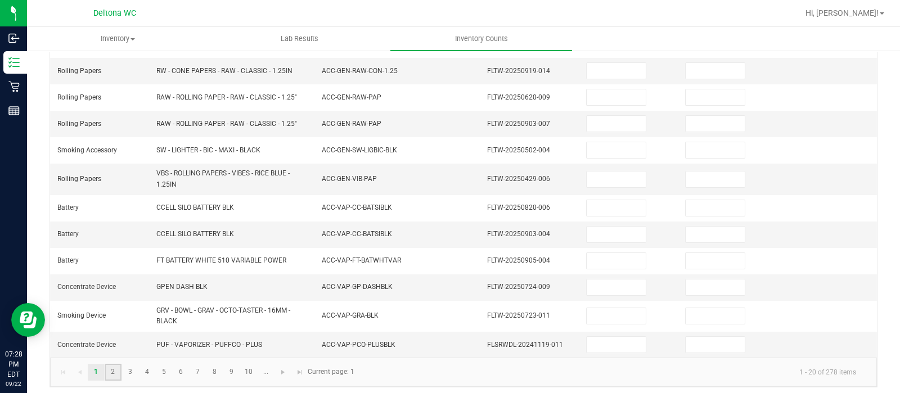
click at [117, 370] on link "2" at bounding box center [113, 372] width 16 height 17
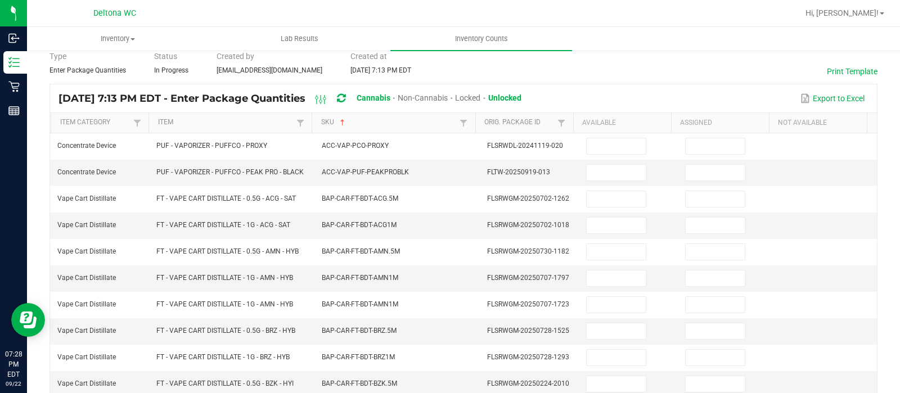
scroll to position [0, 0]
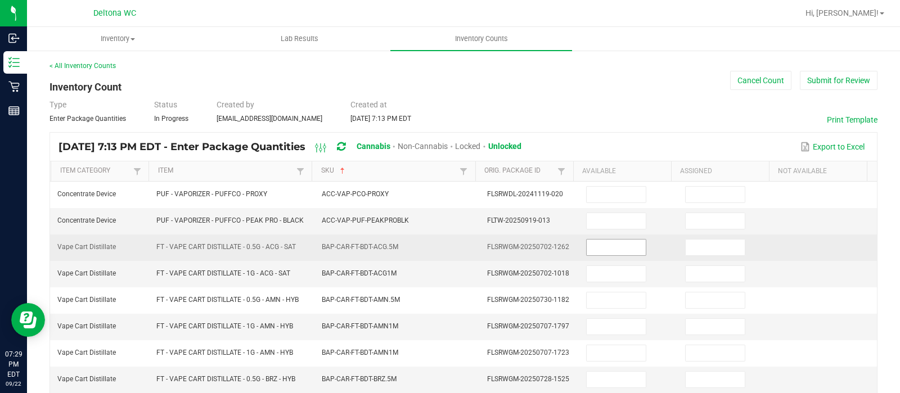
click at [610, 243] on input at bounding box center [616, 248] width 59 height 16
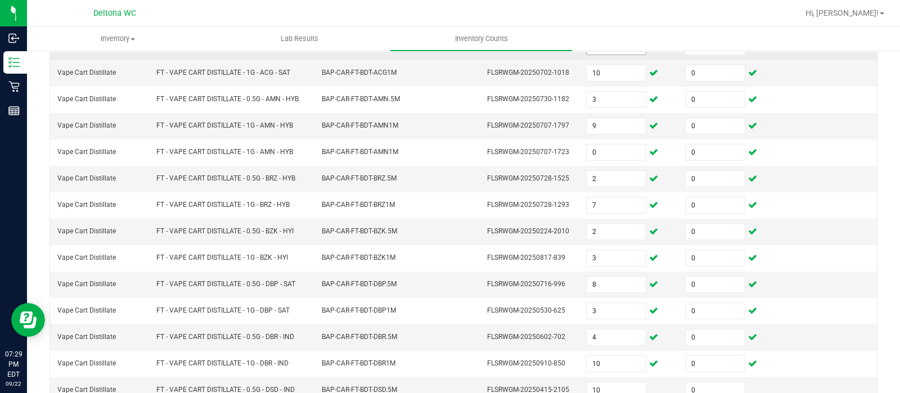
scroll to position [351, 0]
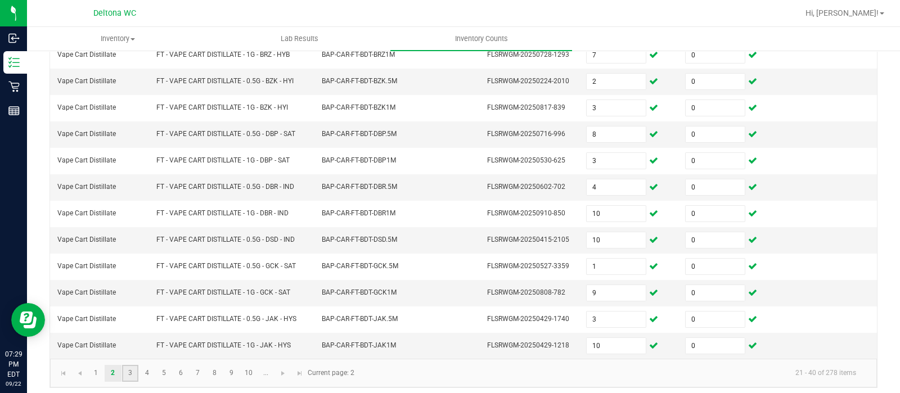
click at [127, 371] on link "3" at bounding box center [130, 373] width 16 height 17
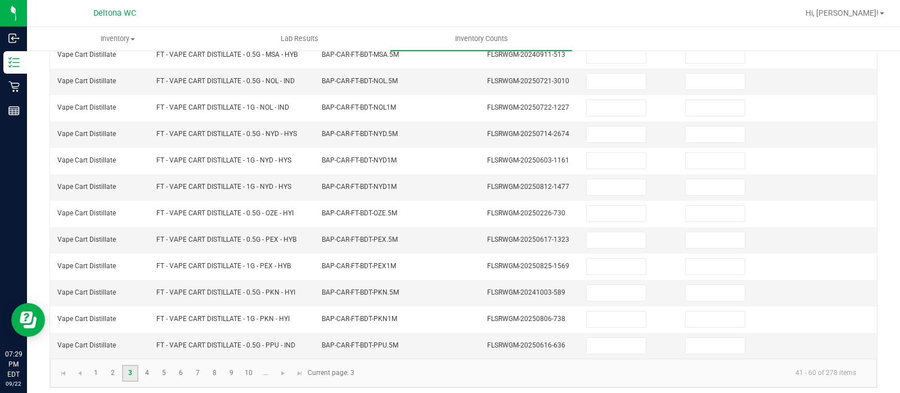
scroll to position [0, 0]
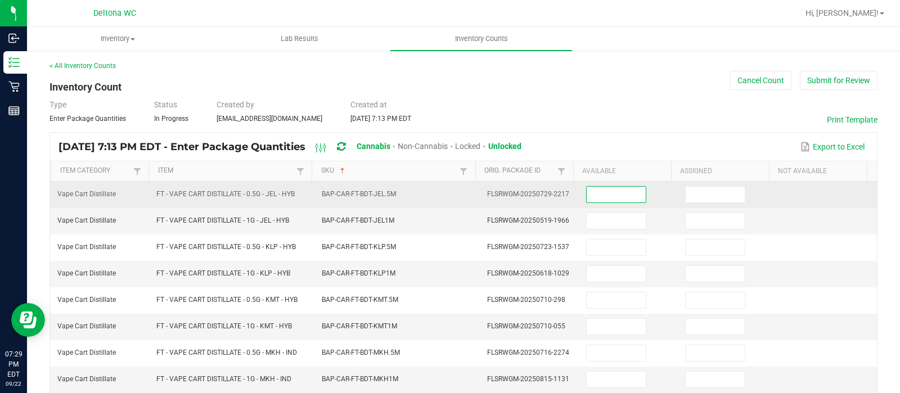
click at [622, 200] on input at bounding box center [616, 195] width 59 height 16
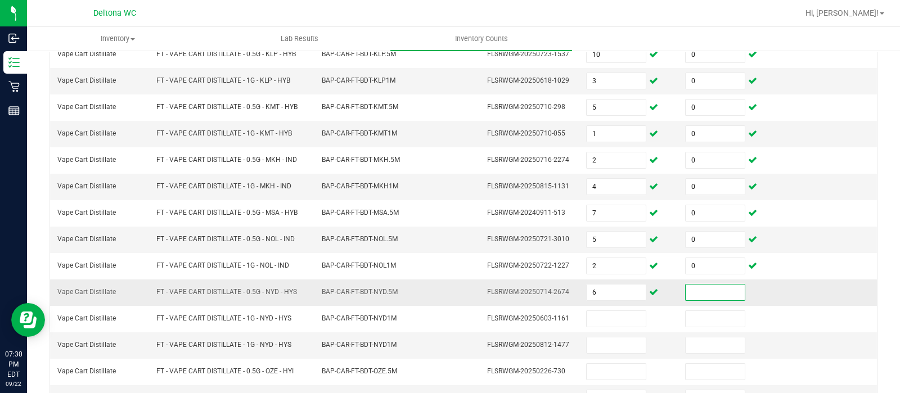
click at [711, 285] on input at bounding box center [715, 293] width 59 height 16
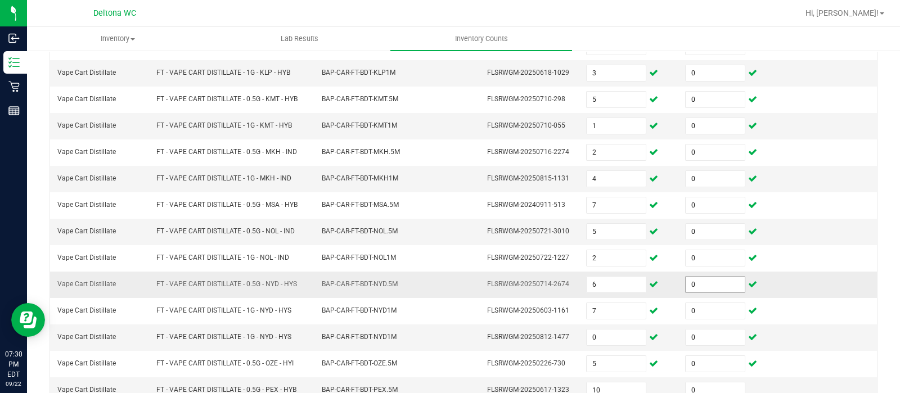
scroll to position [351, 0]
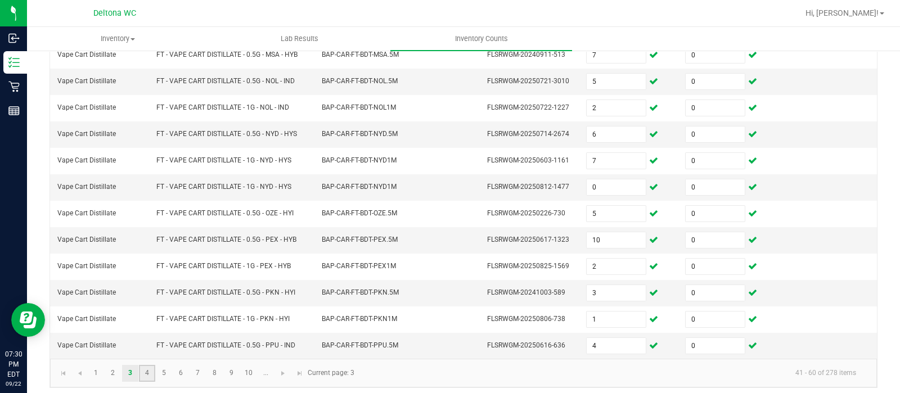
click at [145, 372] on link "4" at bounding box center [147, 373] width 16 height 17
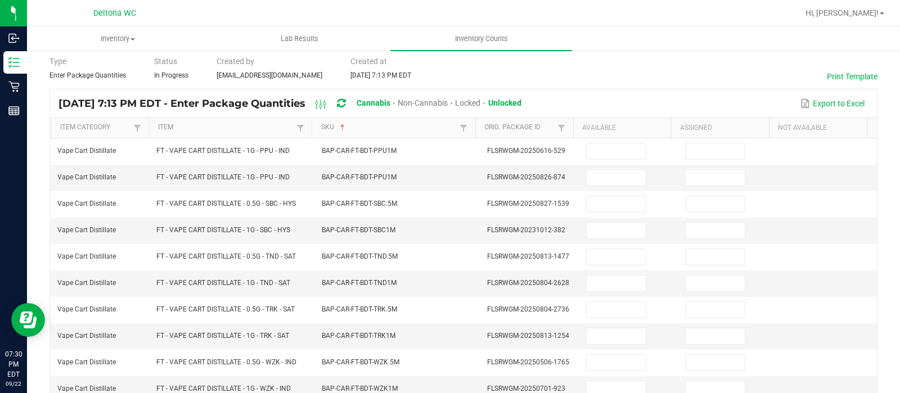
scroll to position [41, 0]
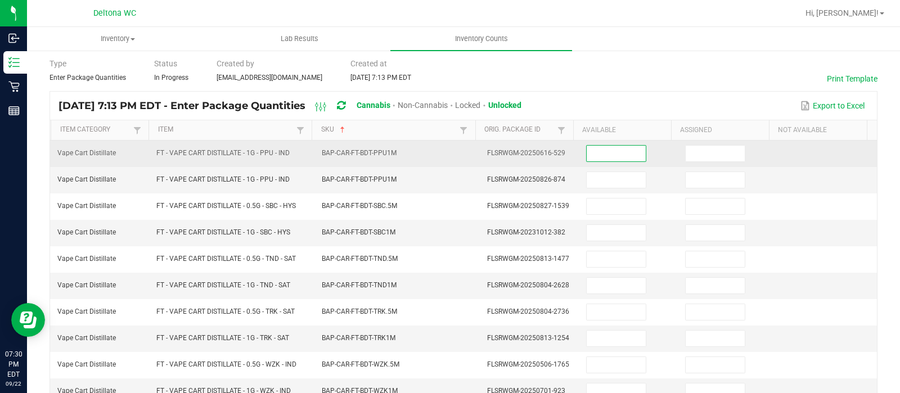
click at [618, 155] on input at bounding box center [616, 154] width 59 height 16
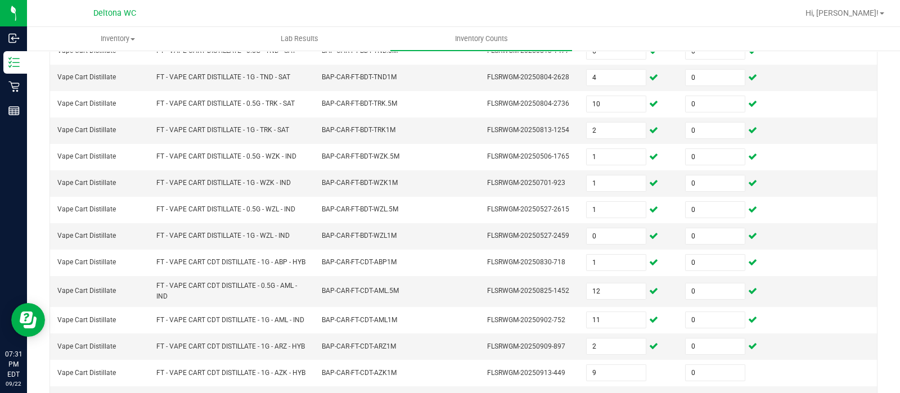
scroll to position [390, 0]
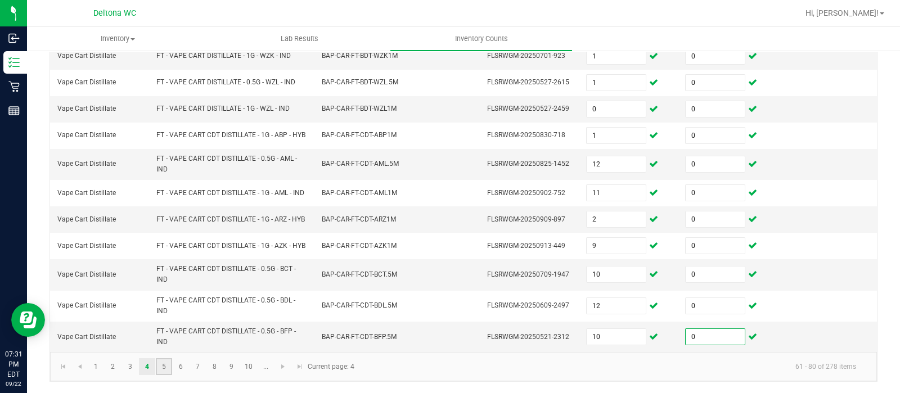
click at [160, 369] on link "5" at bounding box center [164, 366] width 16 height 17
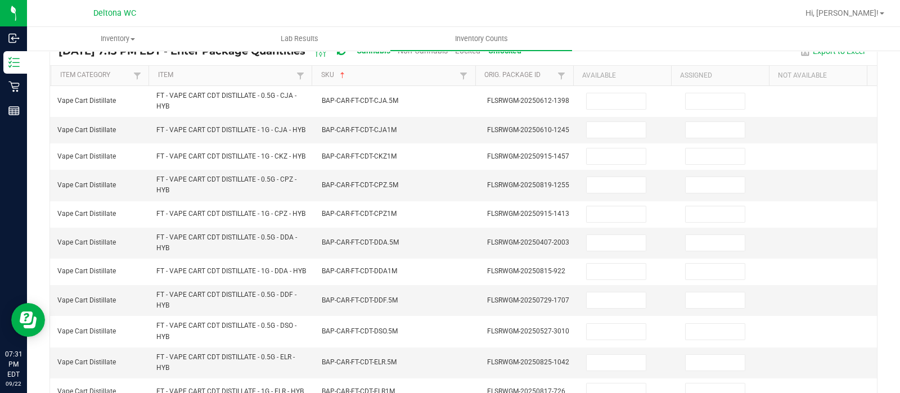
scroll to position [82, 0]
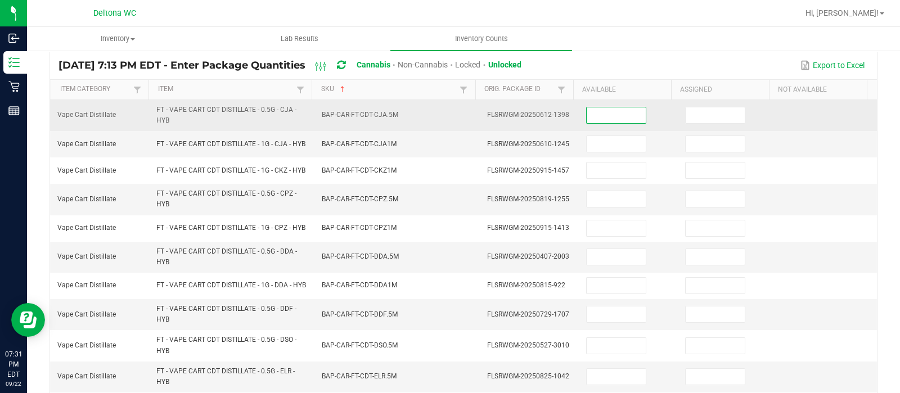
click at [616, 113] on input at bounding box center [616, 115] width 59 height 16
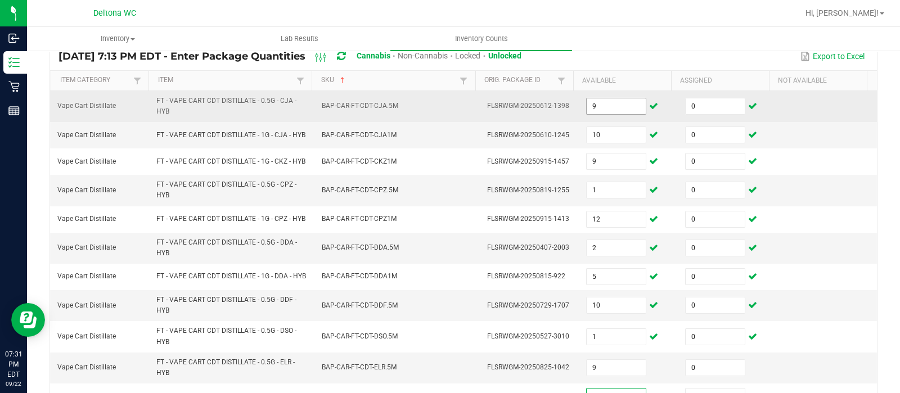
scroll to position [297, 0]
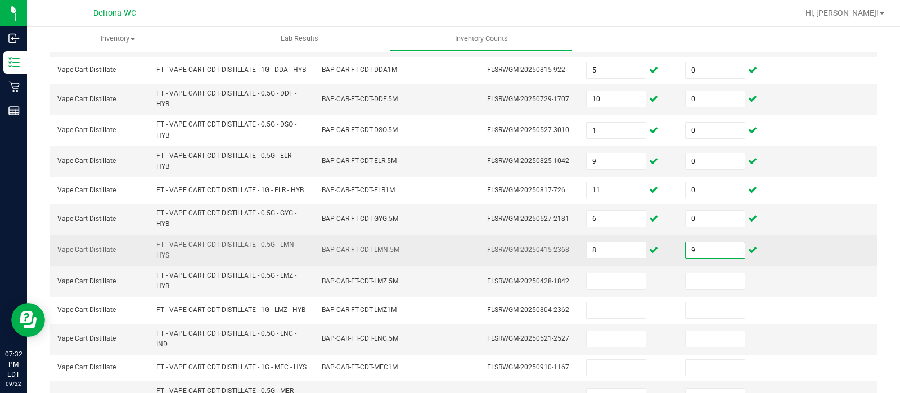
drag, startPoint x: 699, startPoint y: 269, endPoint x: 714, endPoint y: 277, distance: 17.1
click at [714, 258] on input "9" at bounding box center [715, 250] width 59 height 16
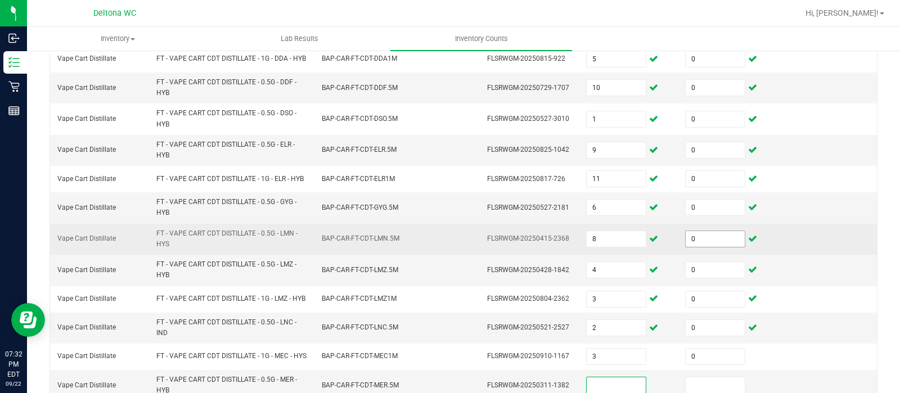
scroll to position [450, 0]
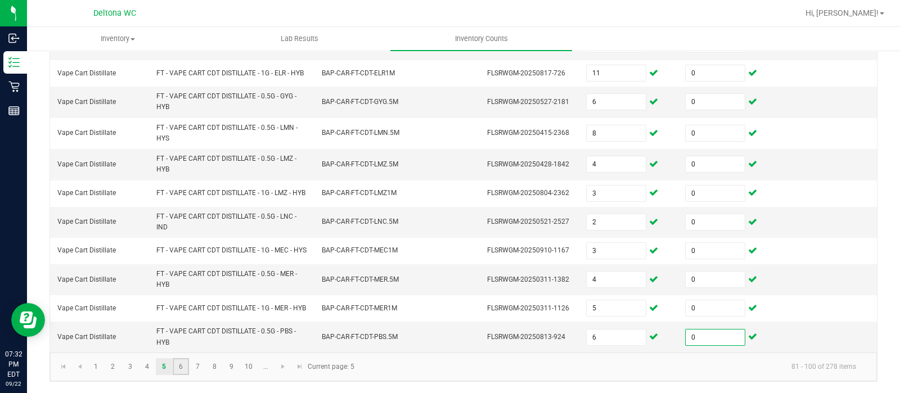
click at [184, 367] on link "6" at bounding box center [181, 366] width 16 height 17
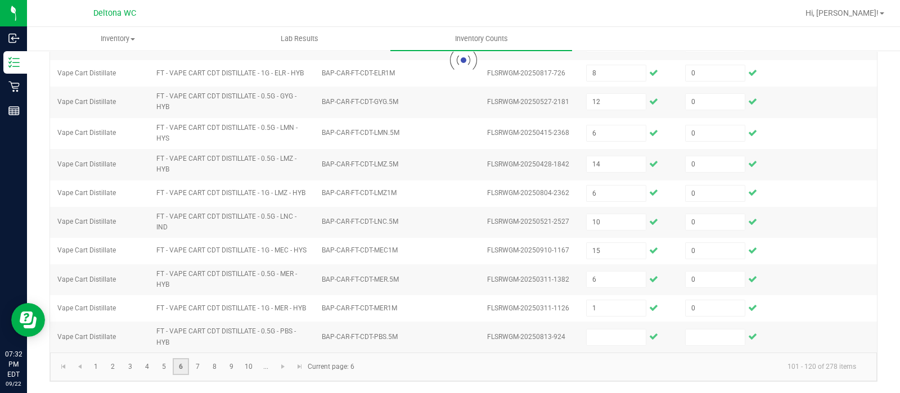
click at [184, 367] on link "6" at bounding box center [181, 366] width 16 height 17
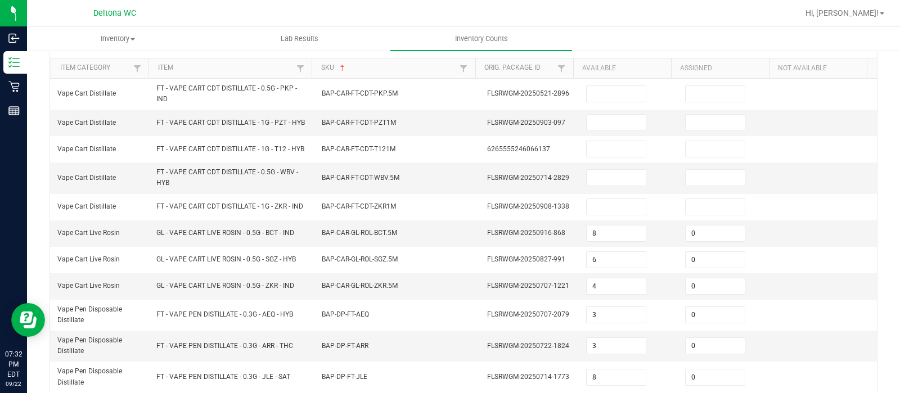
scroll to position [92, 0]
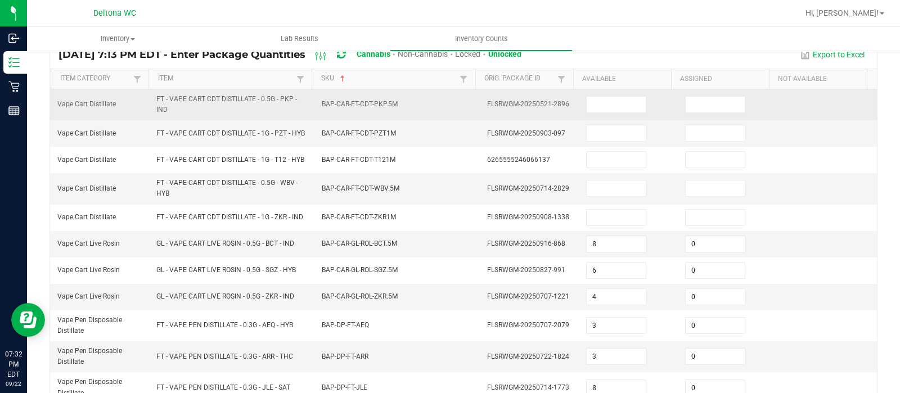
click at [619, 114] on td at bounding box center [628, 104] width 99 height 31
click at [614, 107] on input at bounding box center [616, 105] width 59 height 16
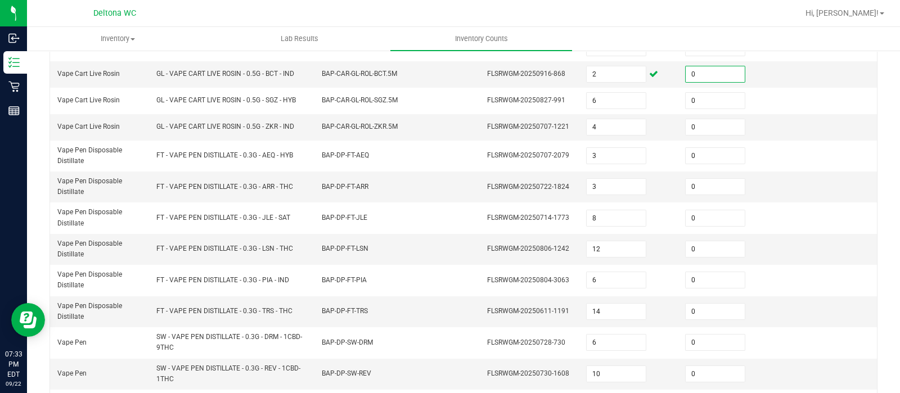
scroll to position [246, 0]
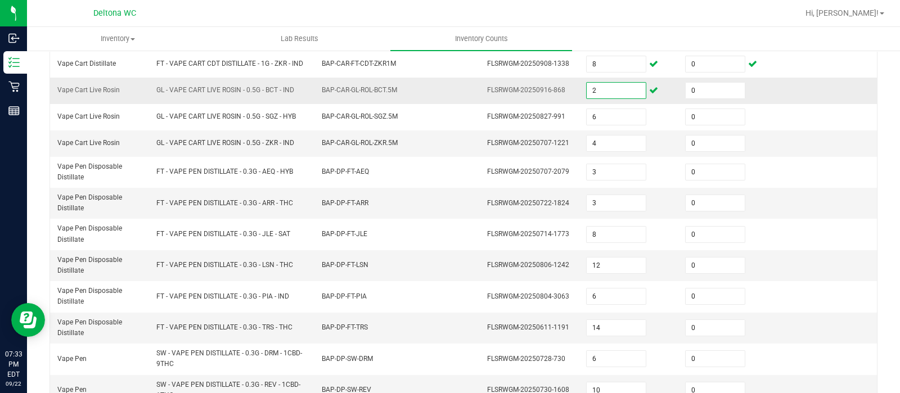
click at [593, 98] on input "2" at bounding box center [616, 91] width 59 height 16
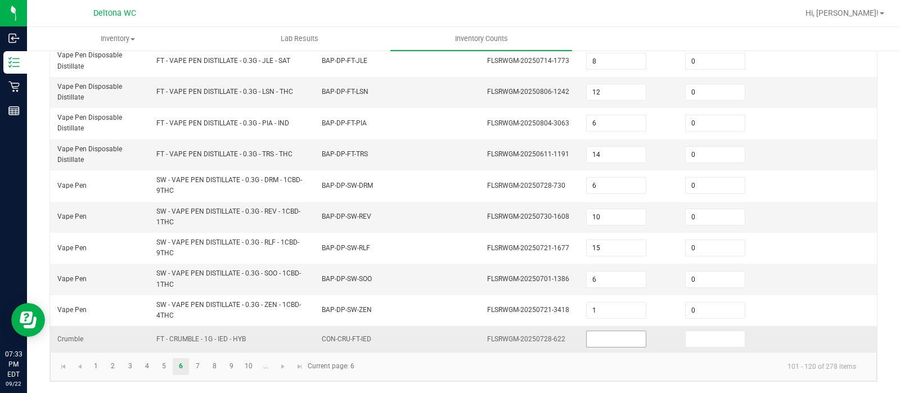
click at [600, 341] on input at bounding box center [616, 339] width 59 height 16
click at [199, 372] on link "7" at bounding box center [198, 366] width 16 height 17
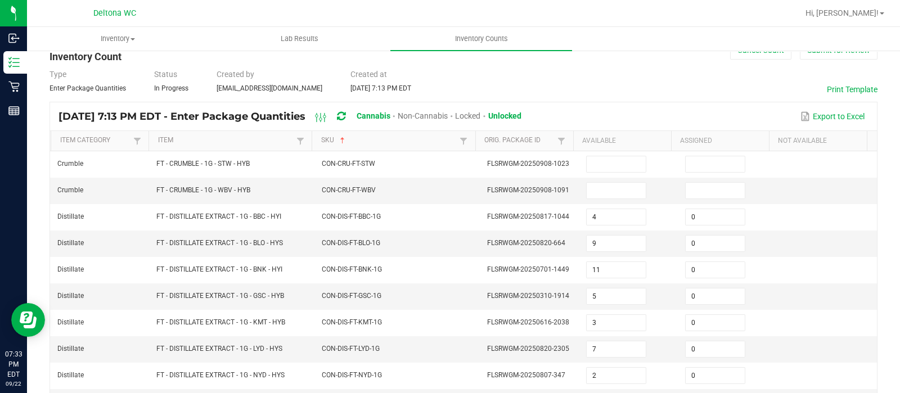
scroll to position [35, 0]
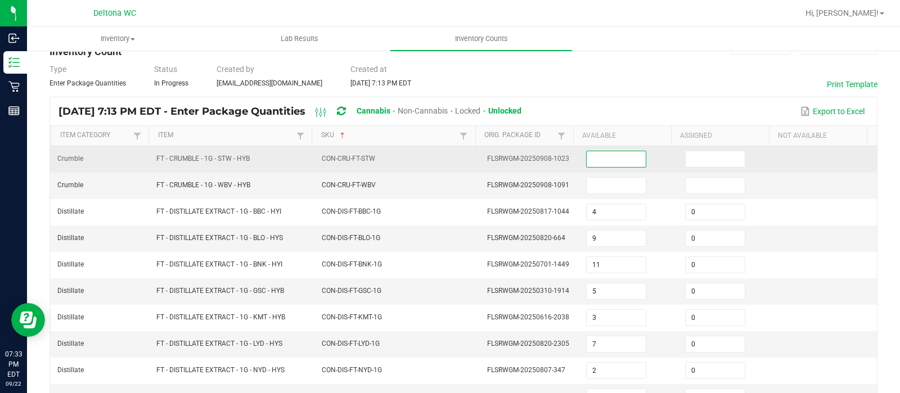
click at [604, 156] on input at bounding box center [616, 159] width 59 height 16
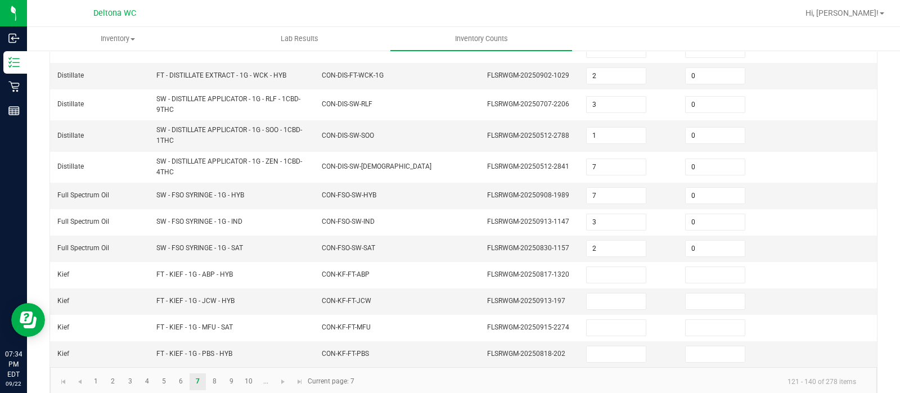
scroll to position [366, 0]
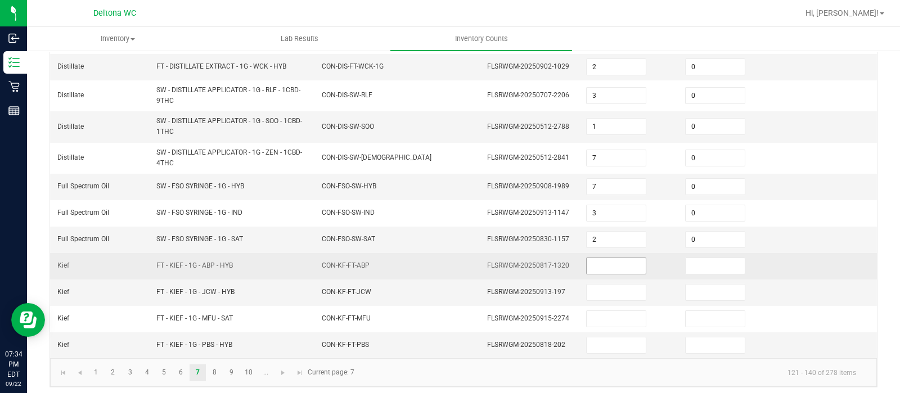
click at [597, 263] on input at bounding box center [616, 266] width 59 height 16
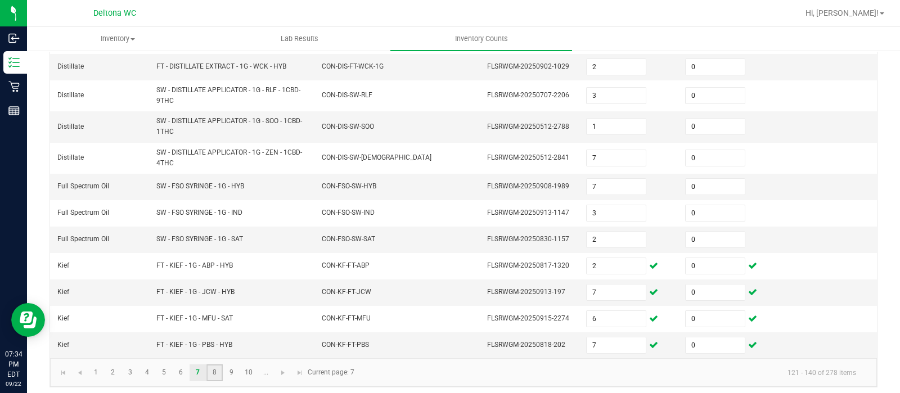
click at [218, 365] on link "8" at bounding box center [214, 373] width 16 height 17
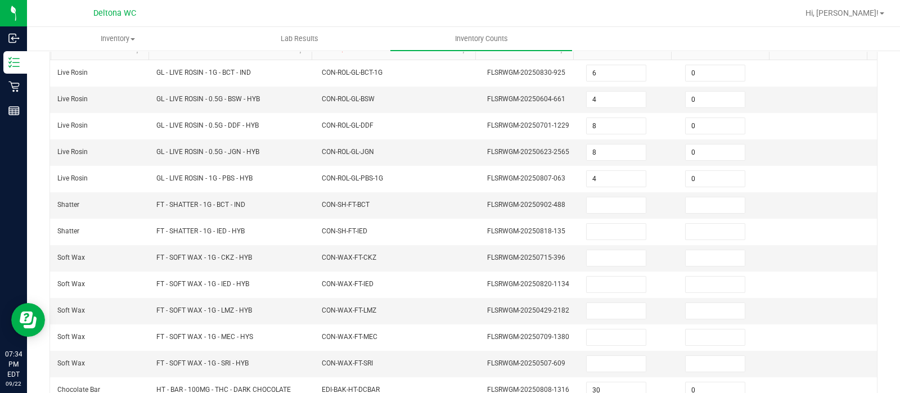
scroll to position [133, 0]
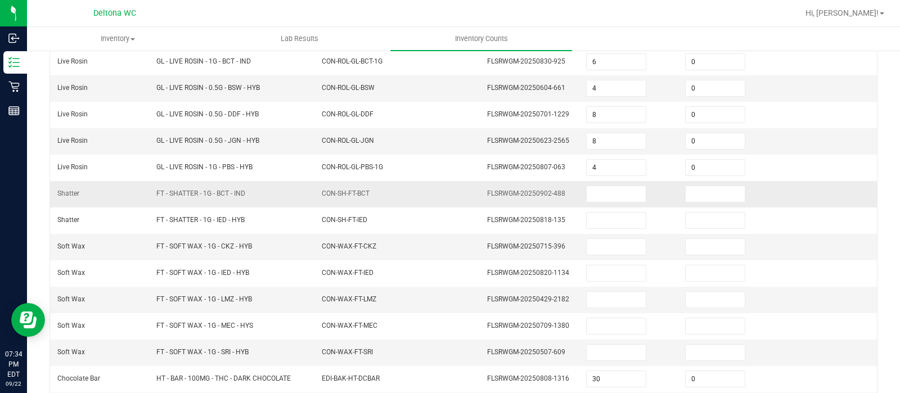
click at [601, 182] on td at bounding box center [628, 194] width 99 height 26
click at [601, 195] on input at bounding box center [616, 194] width 59 height 16
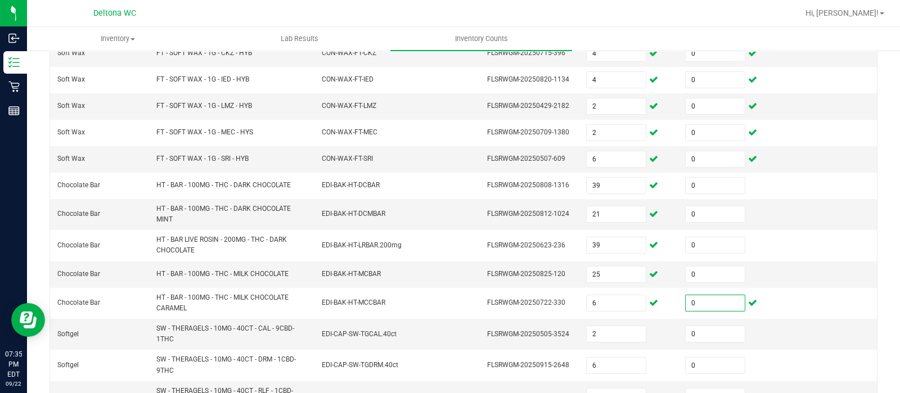
scroll to position [380, 0]
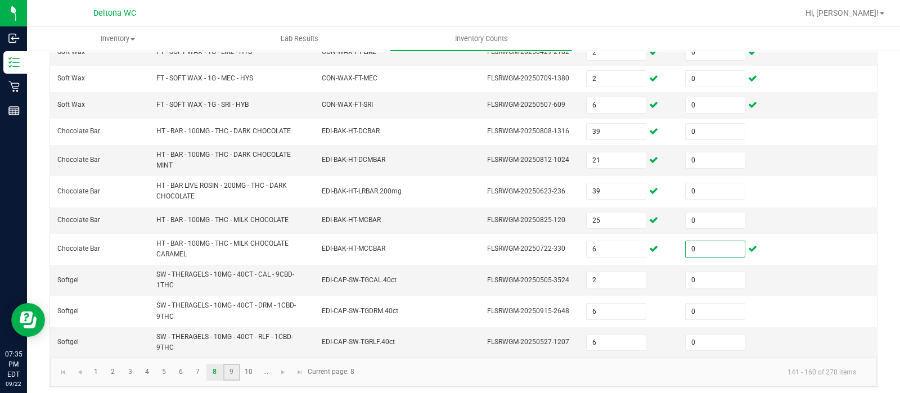
click at [231, 364] on link "9" at bounding box center [231, 372] width 16 height 17
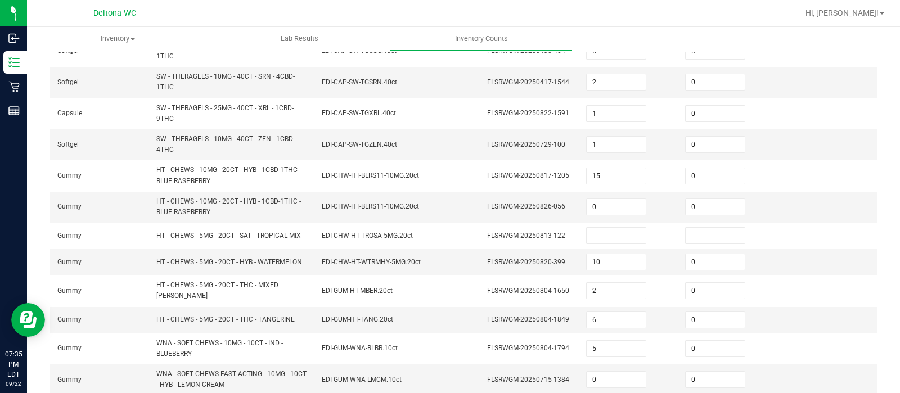
scroll to position [151, 0]
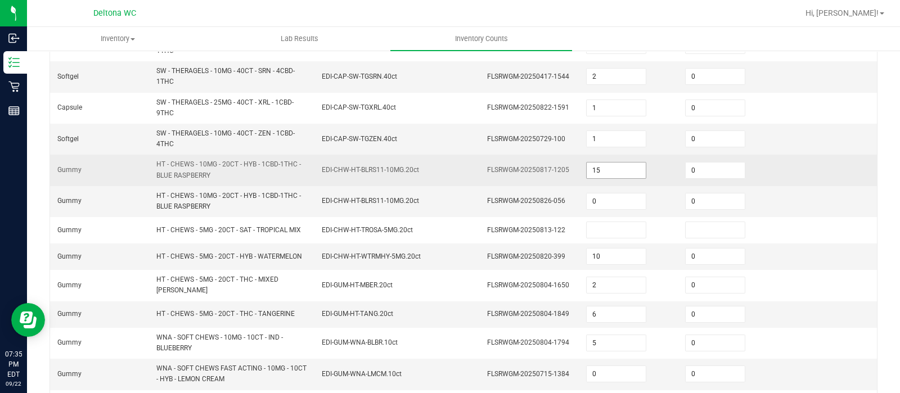
click at [613, 169] on input "15" at bounding box center [616, 171] width 59 height 16
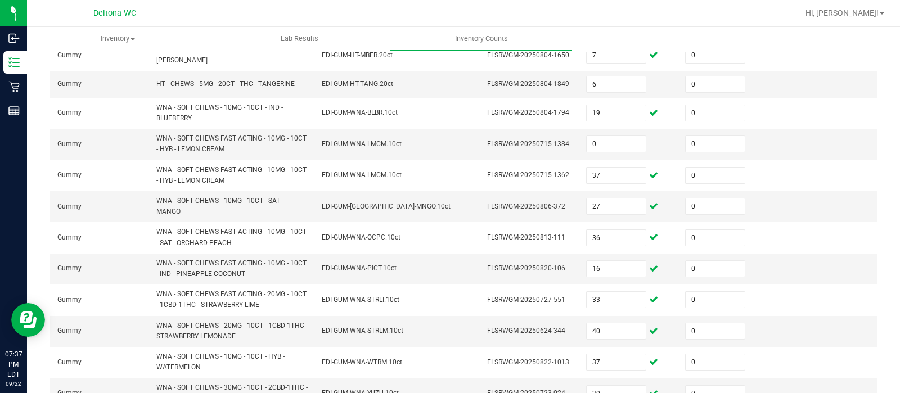
scroll to position [430, 0]
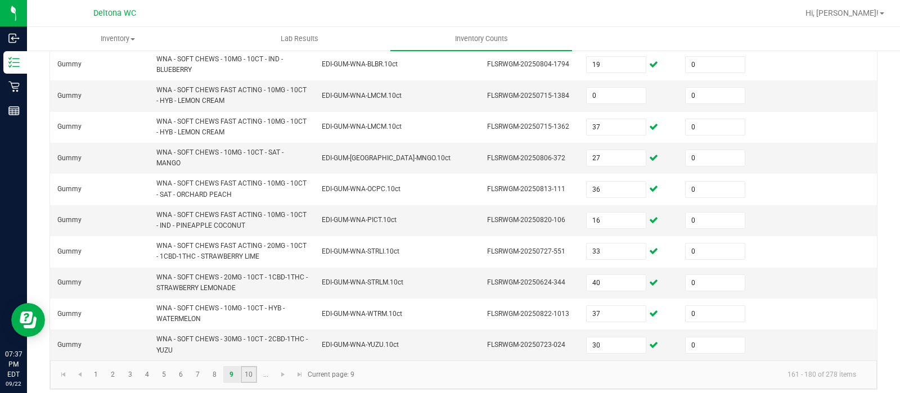
click at [243, 366] on link "10" at bounding box center [249, 374] width 16 height 17
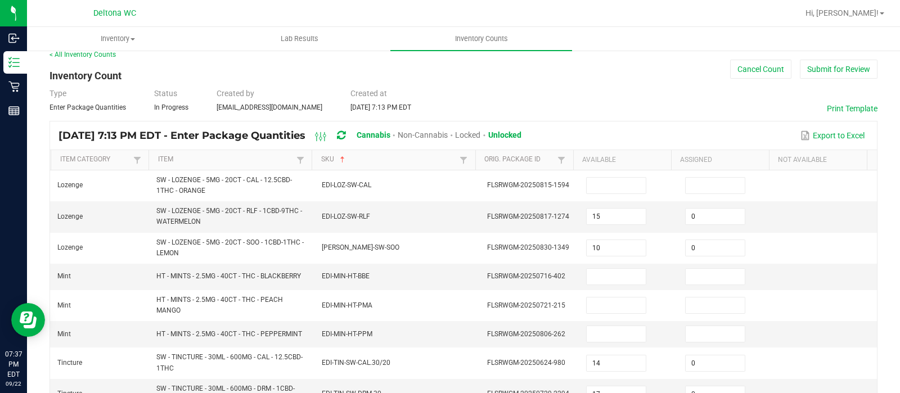
scroll to position [0, 0]
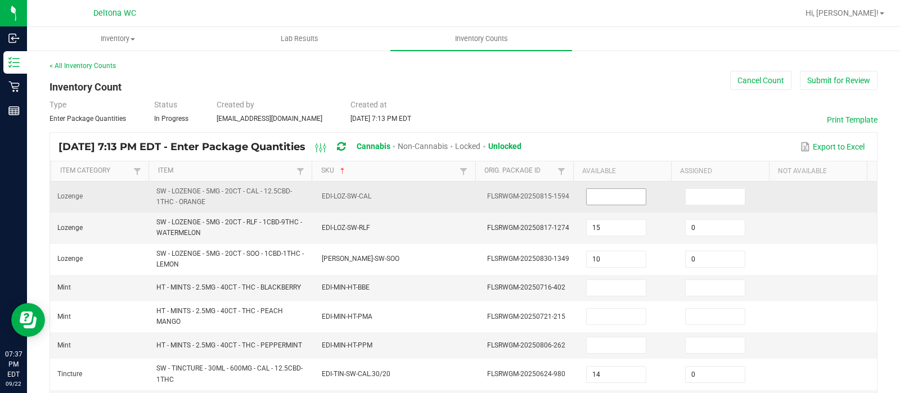
click at [610, 199] on input at bounding box center [616, 197] width 59 height 16
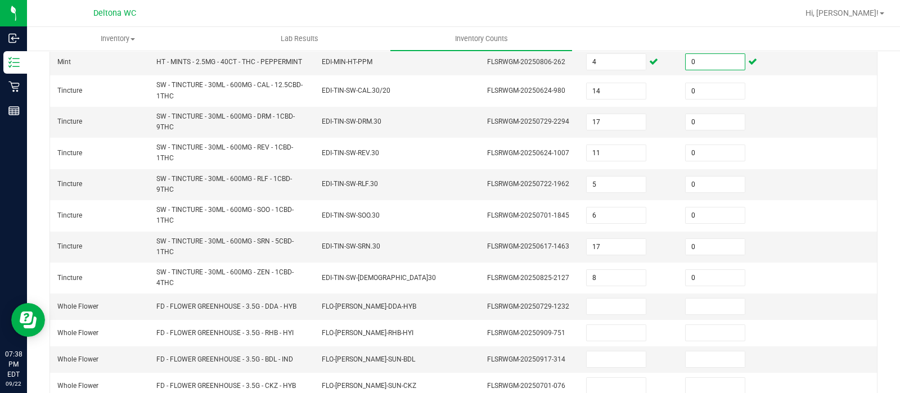
scroll to position [284, 0]
click at [587, 311] on input at bounding box center [616, 306] width 59 height 16
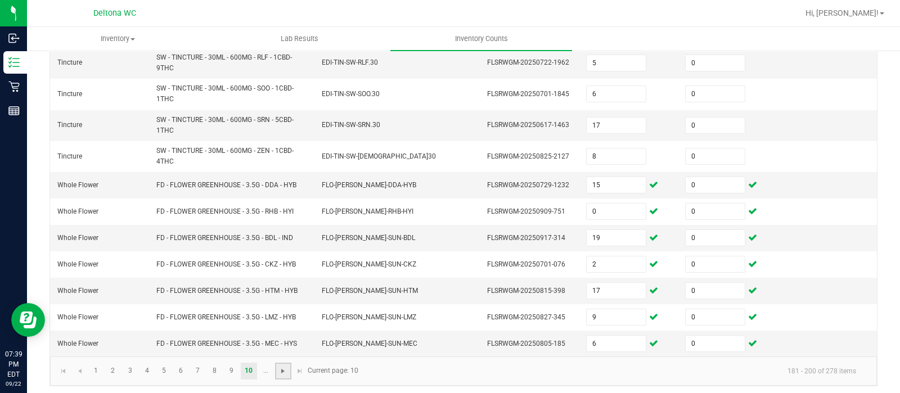
click at [283, 367] on span "Go to the next page" at bounding box center [282, 371] width 9 height 9
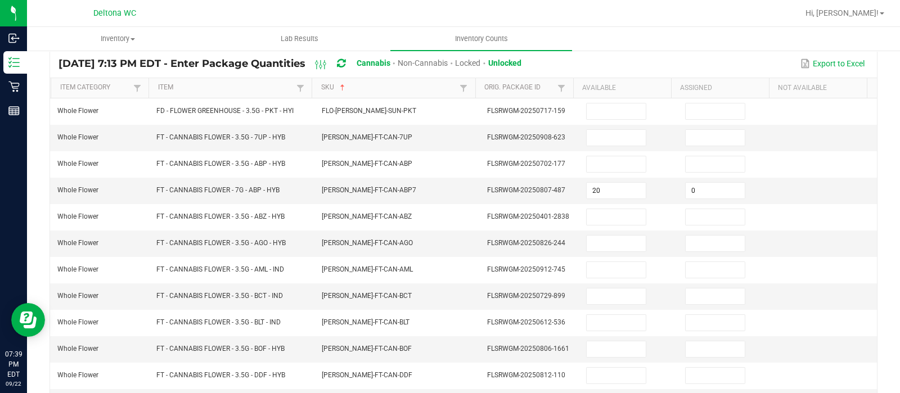
scroll to position [79, 0]
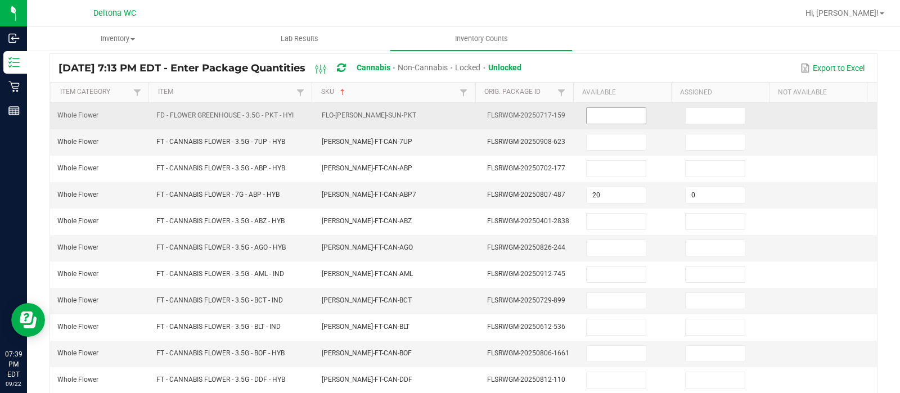
click at [587, 108] on input at bounding box center [616, 116] width 59 height 16
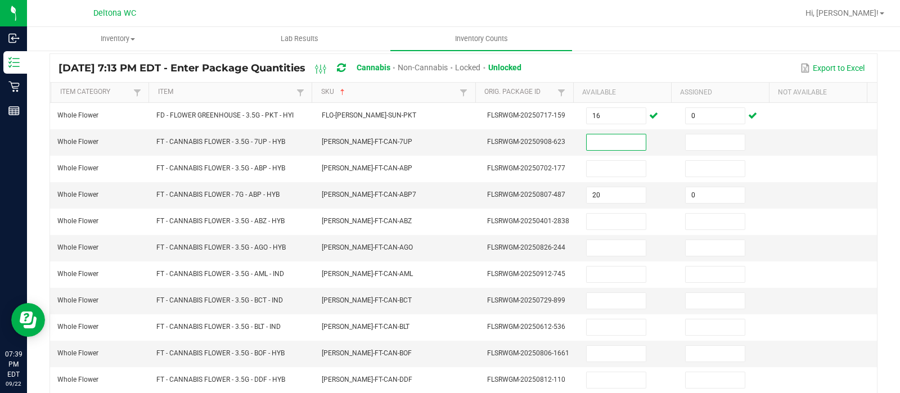
scroll to position [351, 0]
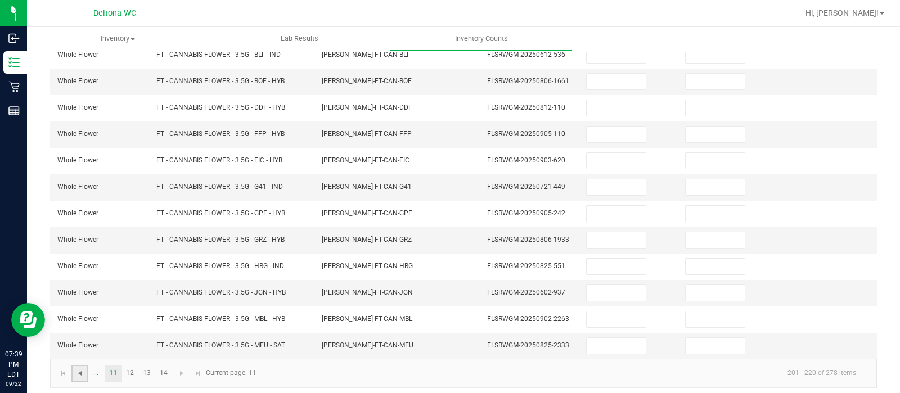
click at [79, 369] on span "Go to the previous page" at bounding box center [79, 373] width 9 height 9
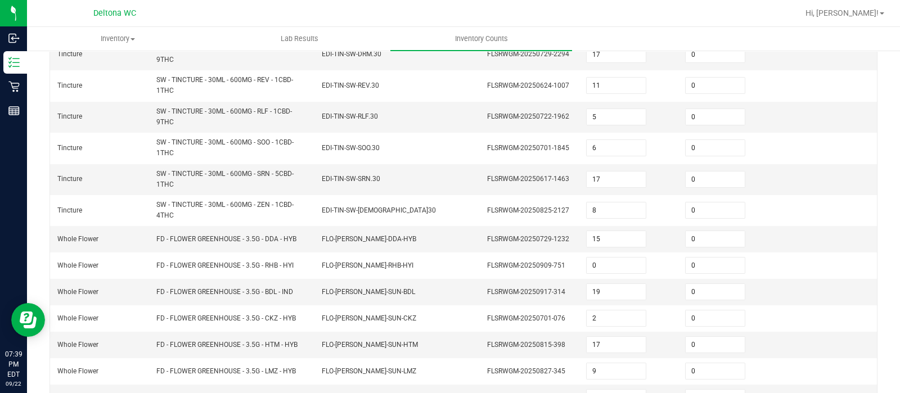
drag, startPoint x: 899, startPoint y: 296, endPoint x: 718, endPoint y: 17, distance: 332.7
click at [718, 17] on div at bounding box center [499, 13] width 597 height 22
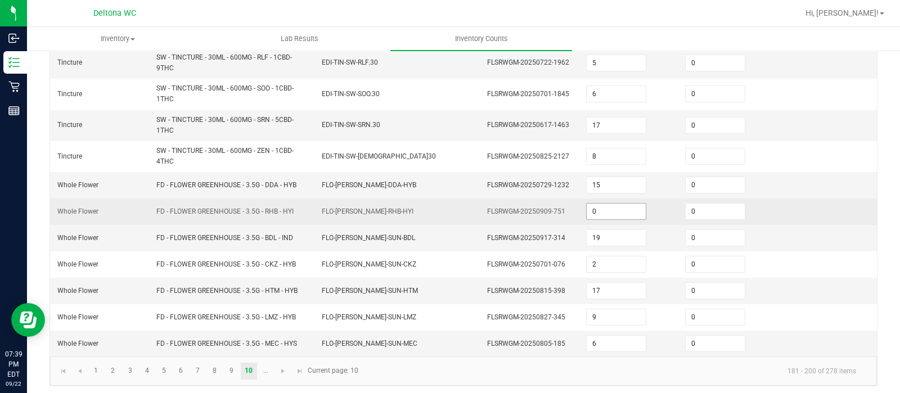
click at [615, 210] on input "0" at bounding box center [616, 212] width 59 height 16
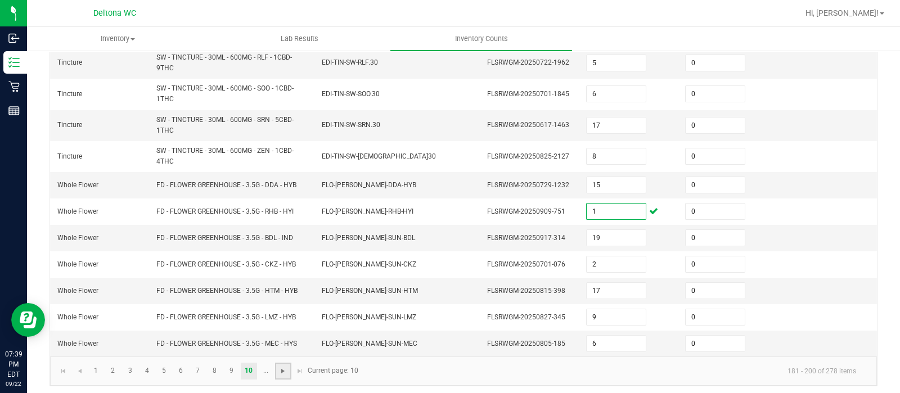
click at [278, 370] on span "Go to the next page" at bounding box center [282, 371] width 9 height 9
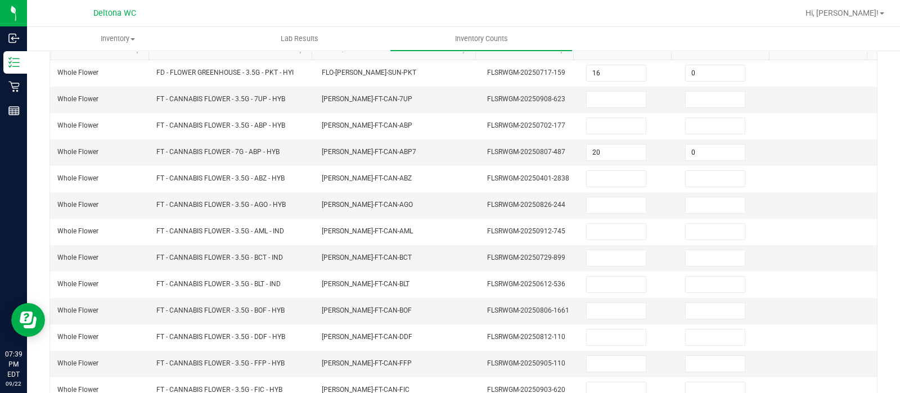
scroll to position [71, 0]
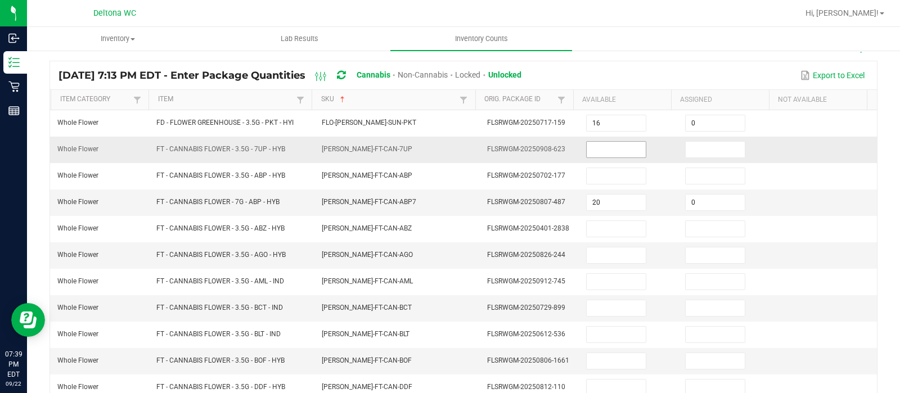
click at [590, 150] on input at bounding box center [616, 150] width 59 height 16
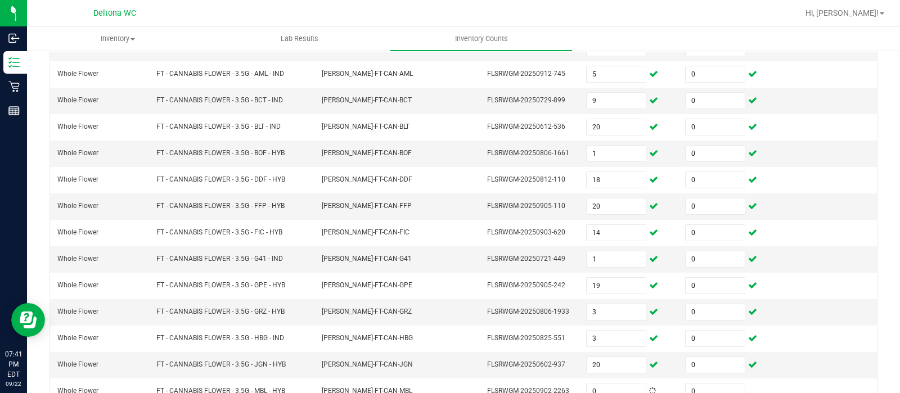
scroll to position [351, 0]
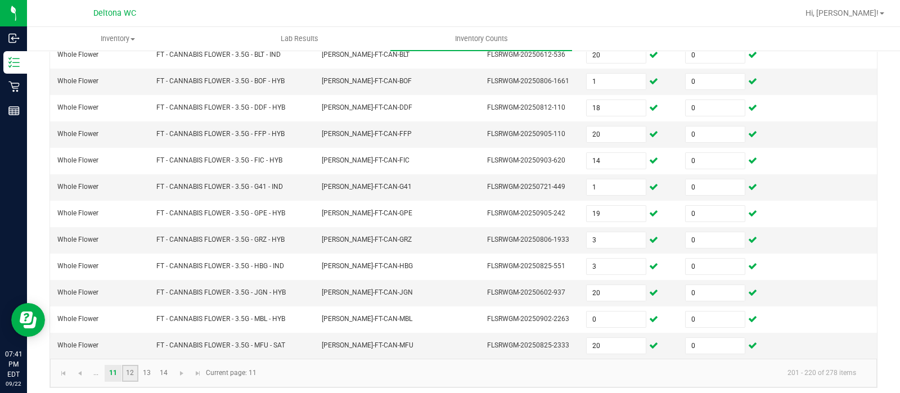
click at [134, 365] on link "12" at bounding box center [130, 373] width 16 height 17
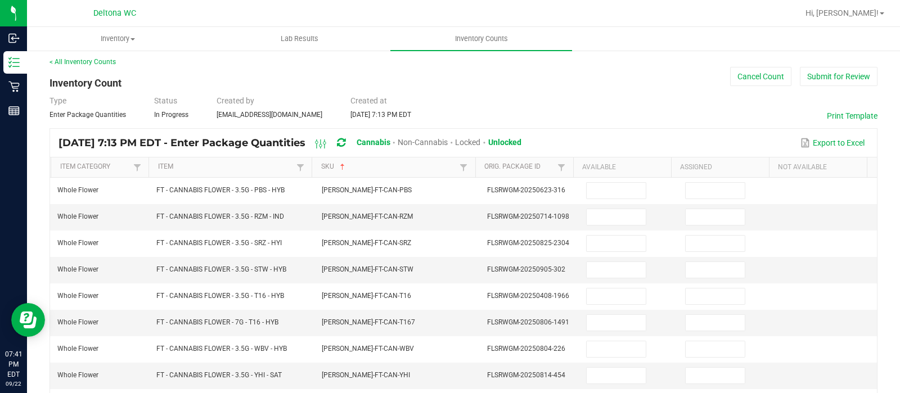
scroll to position [0, 0]
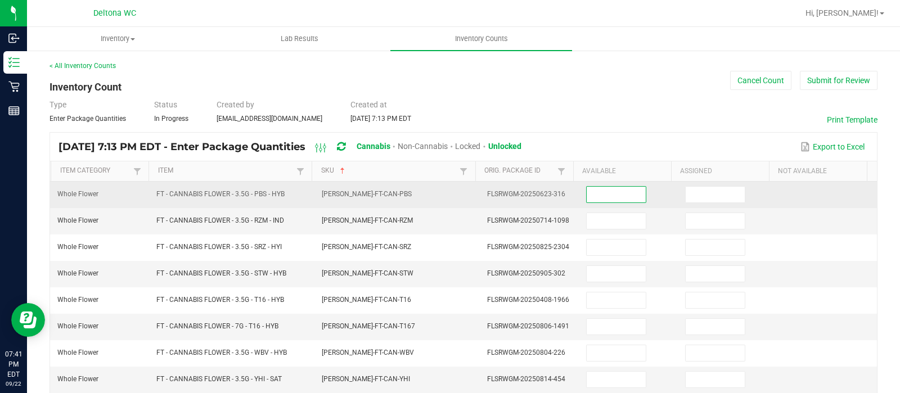
click at [621, 201] on input at bounding box center [616, 195] width 59 height 16
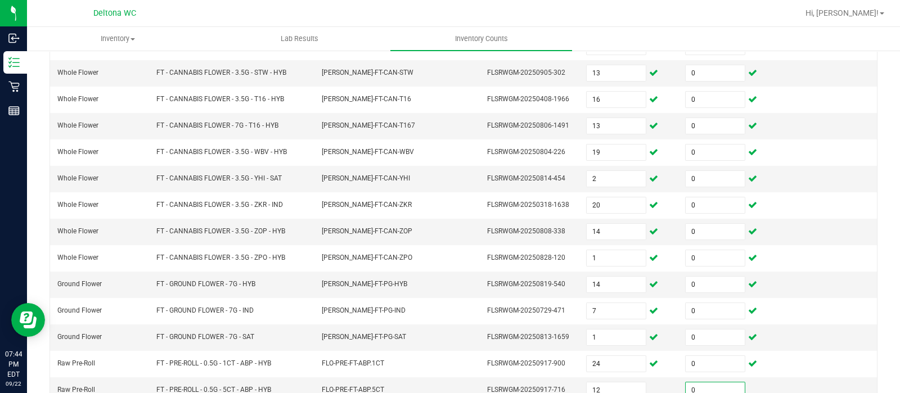
scroll to position [351, 0]
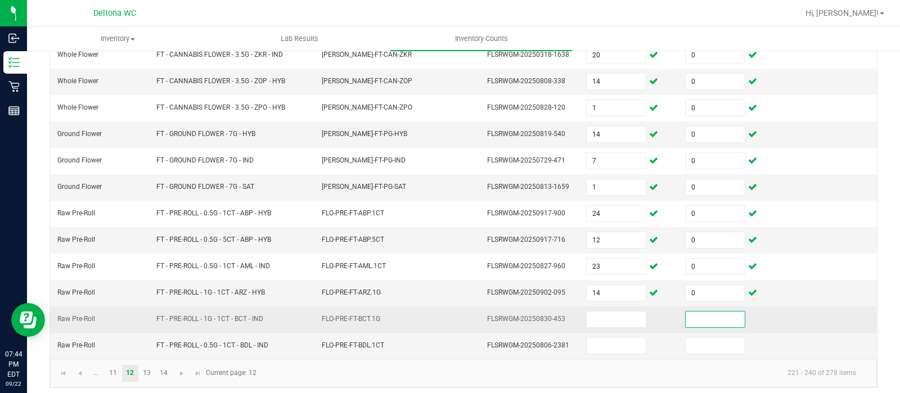
click at [610, 307] on td at bounding box center [628, 320] width 99 height 26
click at [602, 321] on input at bounding box center [616, 320] width 59 height 16
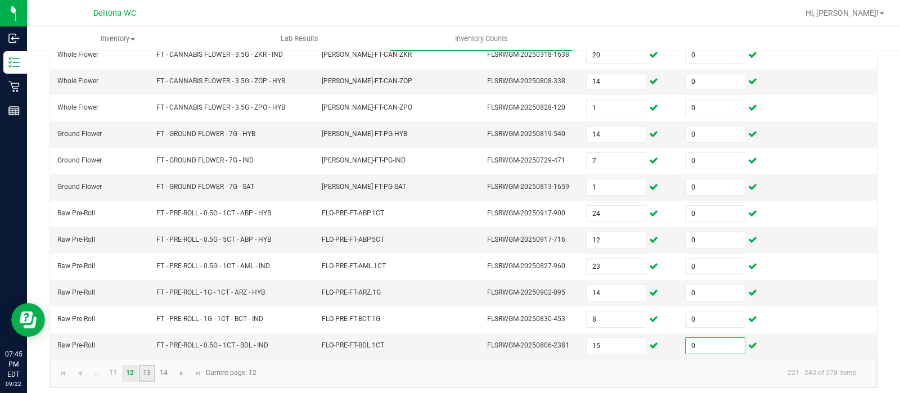
click at [154, 370] on link "13" at bounding box center [147, 373] width 16 height 17
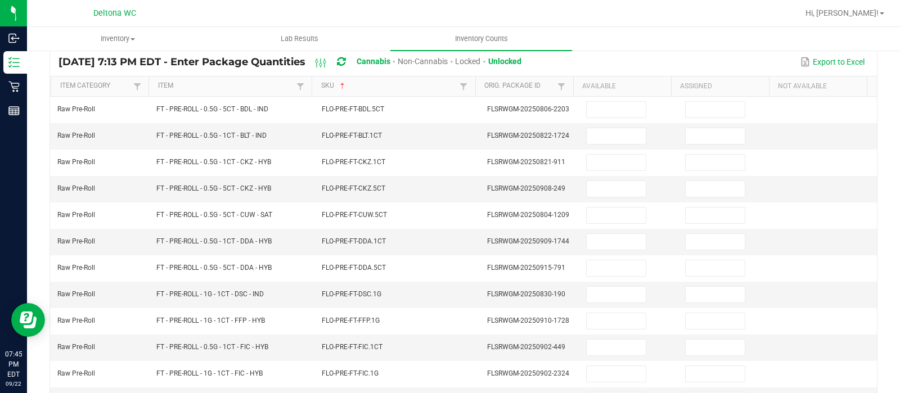
scroll to position [62, 0]
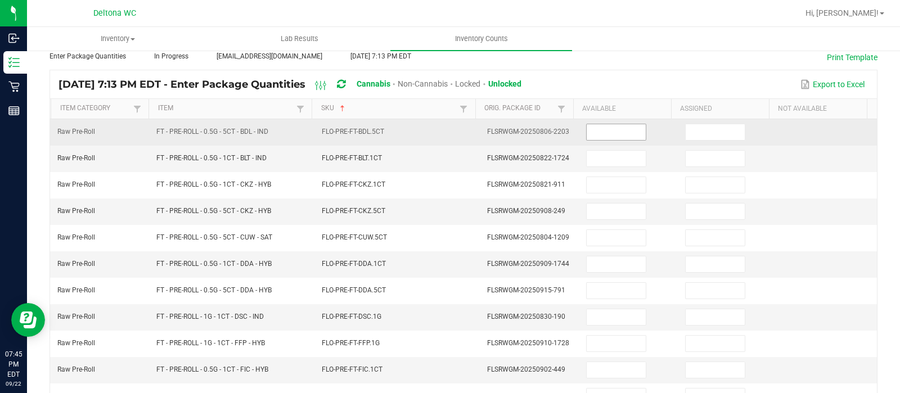
click at [628, 131] on input at bounding box center [616, 132] width 59 height 16
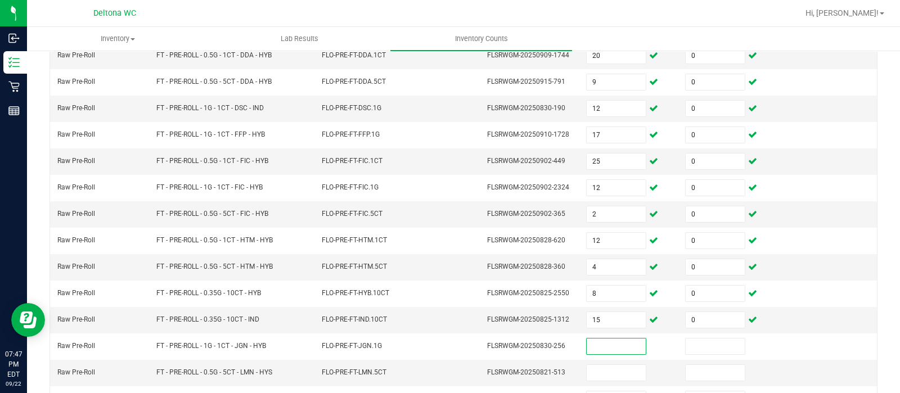
scroll to position [351, 0]
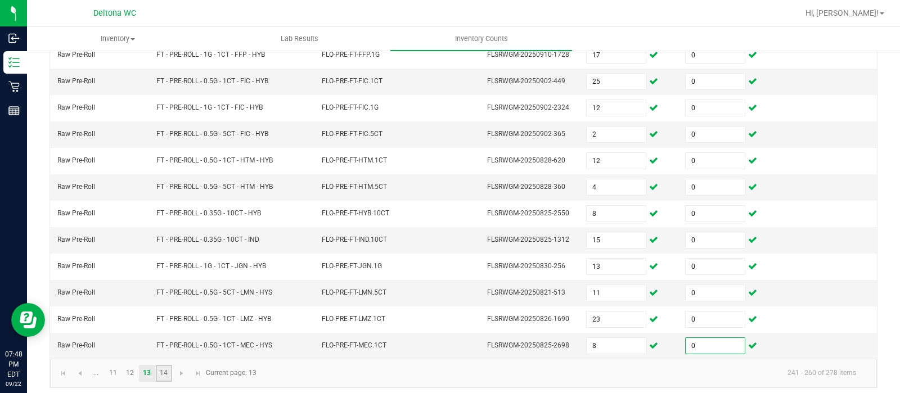
click at [168, 366] on link "14" at bounding box center [164, 373] width 16 height 17
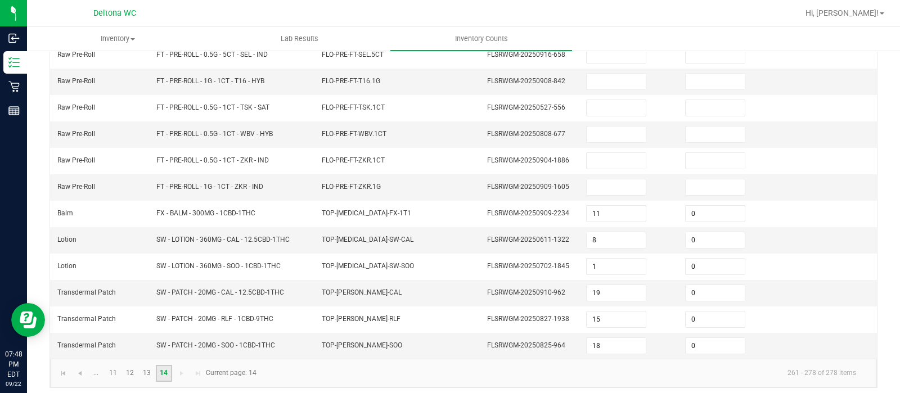
scroll to position [0, 0]
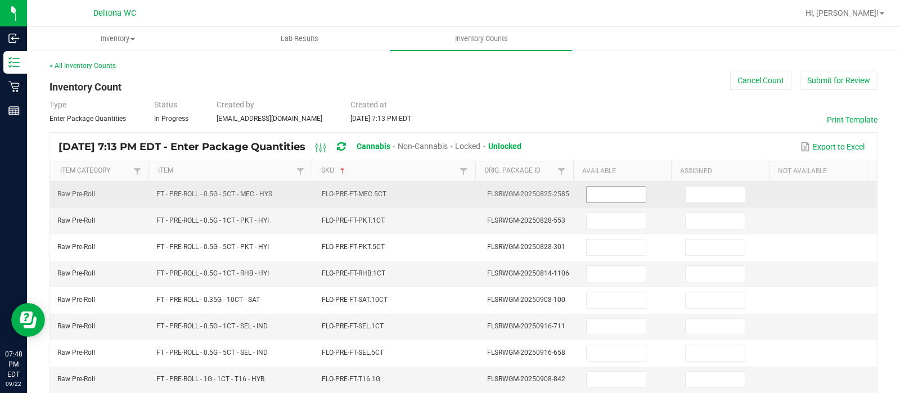
click at [598, 195] on input at bounding box center [616, 195] width 59 height 16
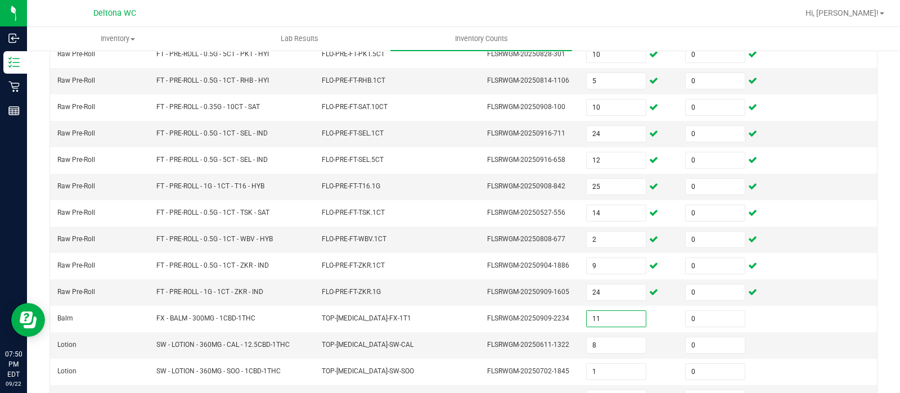
scroll to position [298, 0]
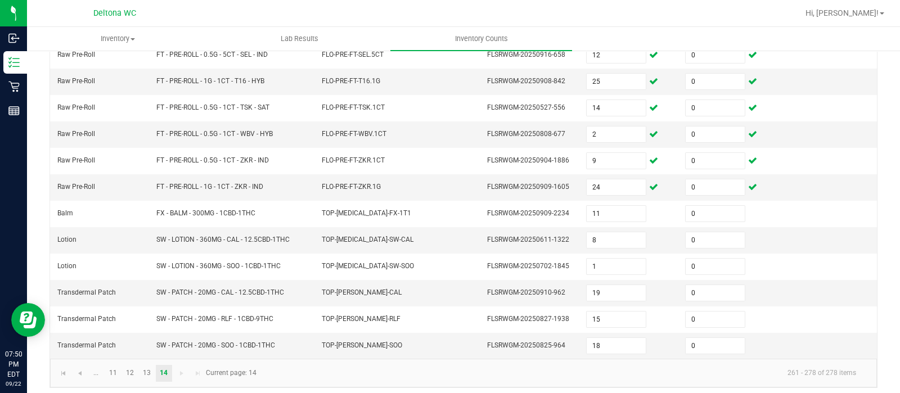
click at [55, 376] on kendo-pager "... 11 12 13 14 261 - 278 of 278 items Current page: 14" at bounding box center [463, 373] width 827 height 29
click at [57, 371] on link at bounding box center [63, 373] width 16 height 17
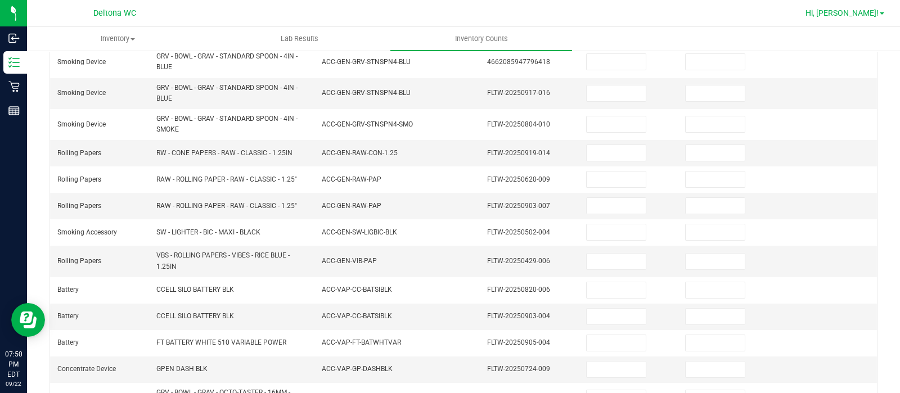
click at [883, 15] on link "Hi, [PERSON_NAME]!" at bounding box center [845, 13] width 88 height 12
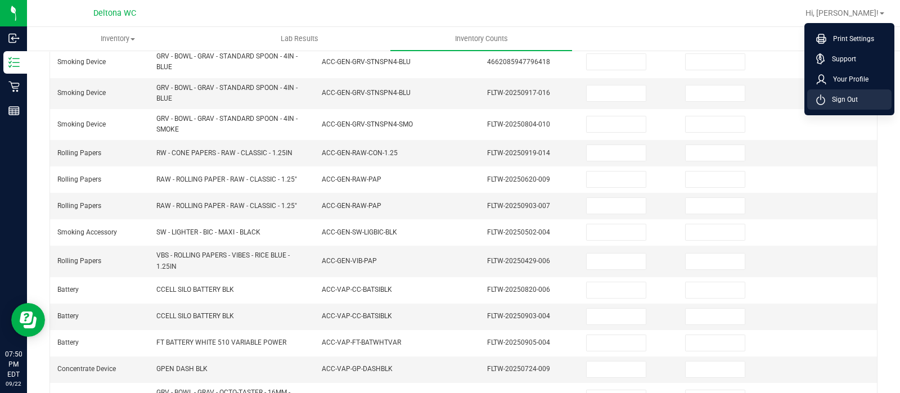
click at [882, 105] on li "Sign Out" at bounding box center [849, 99] width 84 height 20
